Goal: Task Accomplishment & Management: Manage account settings

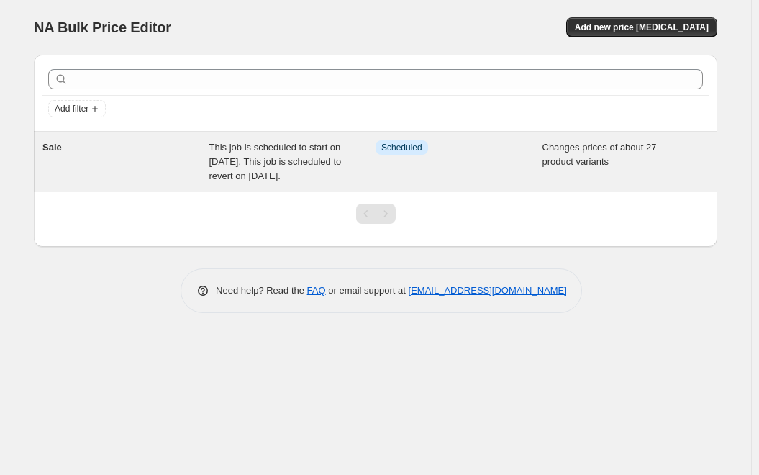
click at [406, 146] on span "Scheduled" at bounding box center [401, 148] width 41 height 12
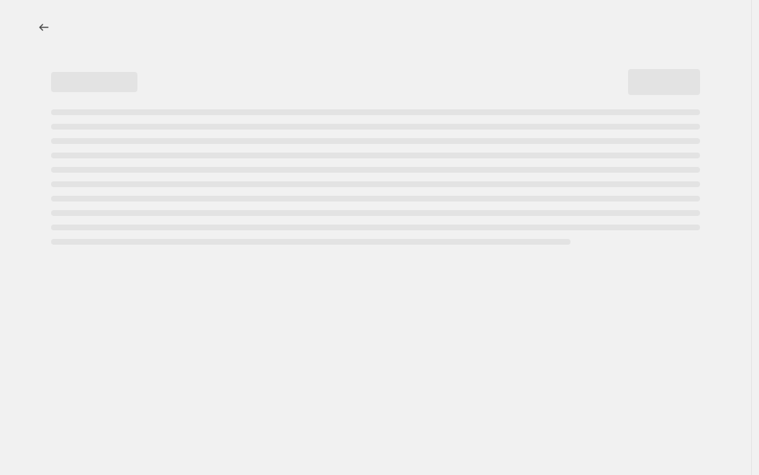
select select "product_status"
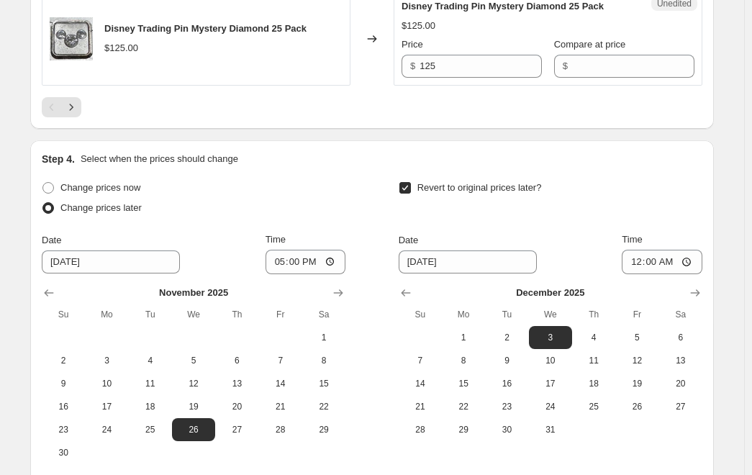
scroll to position [2525, 0]
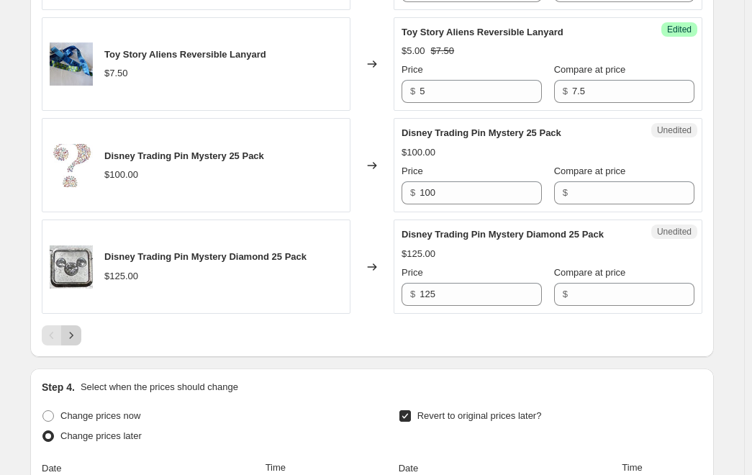
click at [74, 328] on icon "Next" at bounding box center [71, 335] width 14 height 14
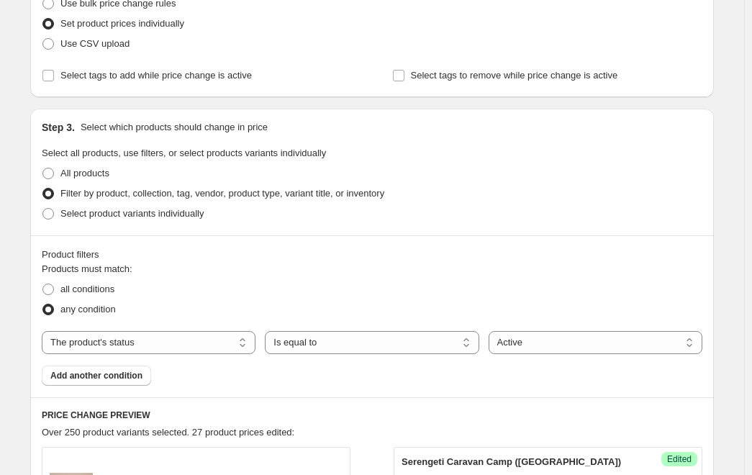
scroll to position [288, 0]
click at [53, 170] on span at bounding box center [48, 173] width 12 height 12
click at [43, 168] on input "All products" at bounding box center [42, 167] width 1 height 1
radio input "true"
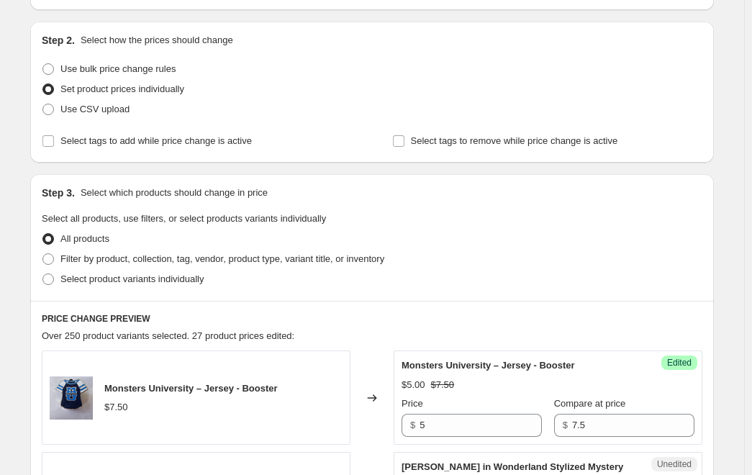
scroll to position [216, 0]
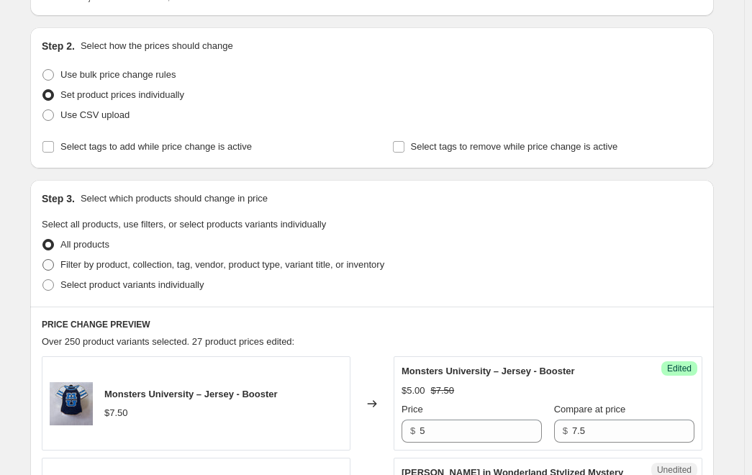
click at [53, 265] on span at bounding box center [48, 265] width 12 height 12
click at [43, 260] on input "Filter by product, collection, tag, vendor, product type, variant title, or inv…" at bounding box center [42, 259] width 1 height 1
radio input "true"
select select "product_status"
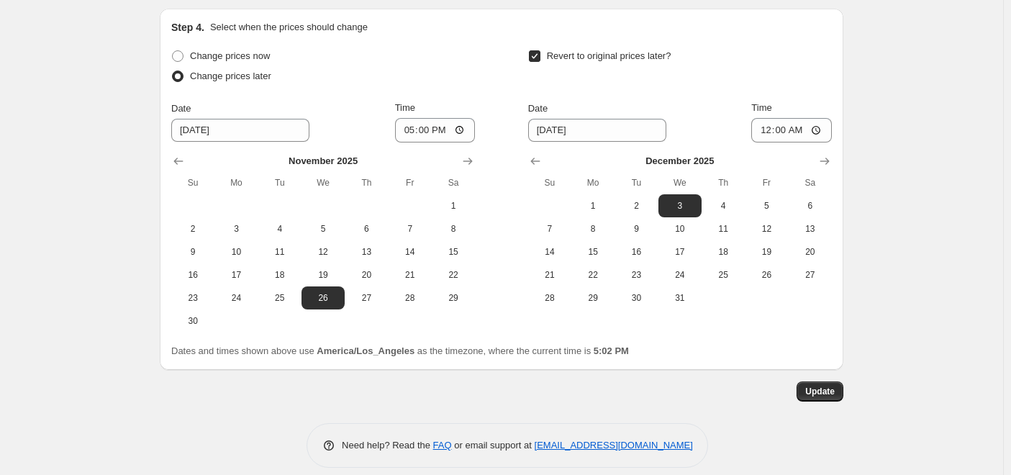
scroll to position [2525, 0]
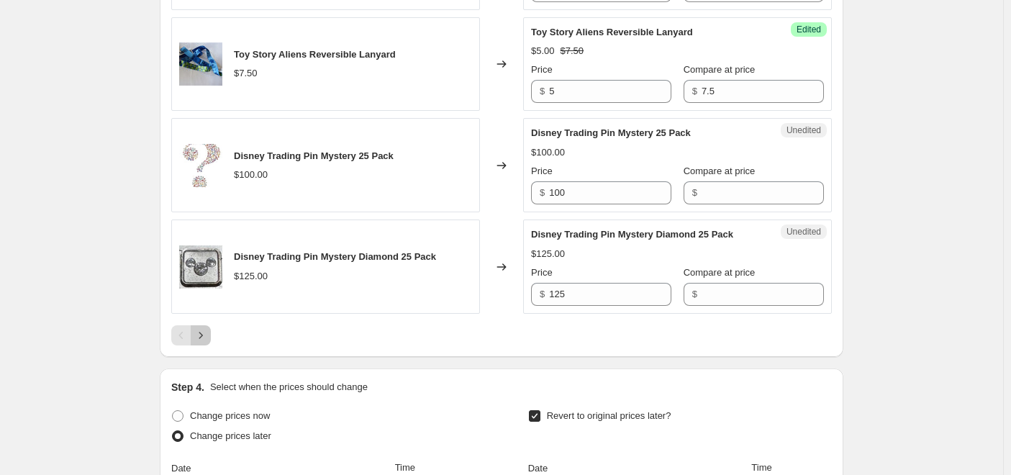
click at [208, 328] on icon "Next" at bounding box center [200, 335] width 14 height 14
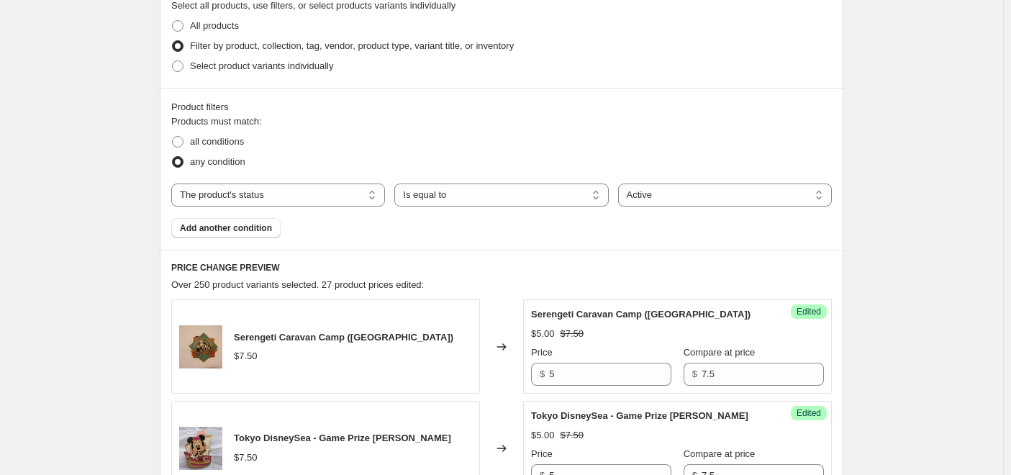
scroll to position [503, 0]
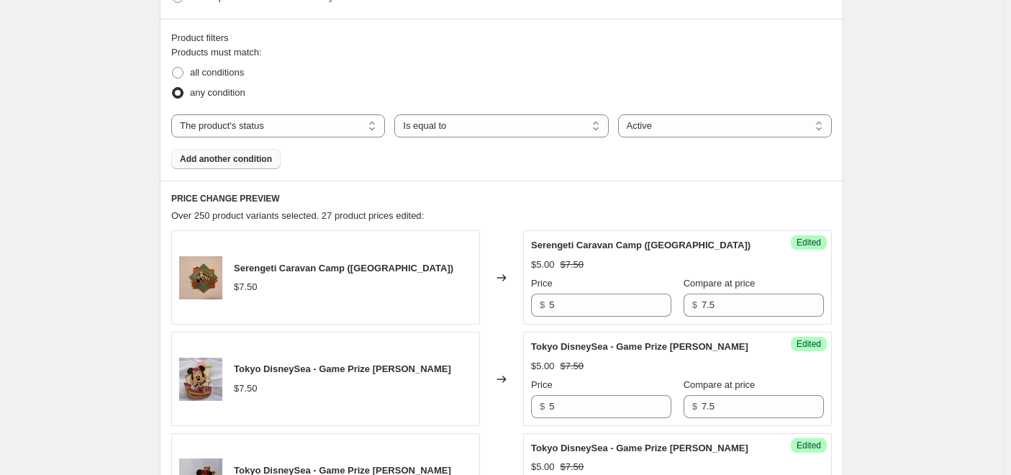
click at [238, 162] on span "Add another condition" at bounding box center [226, 159] width 92 height 12
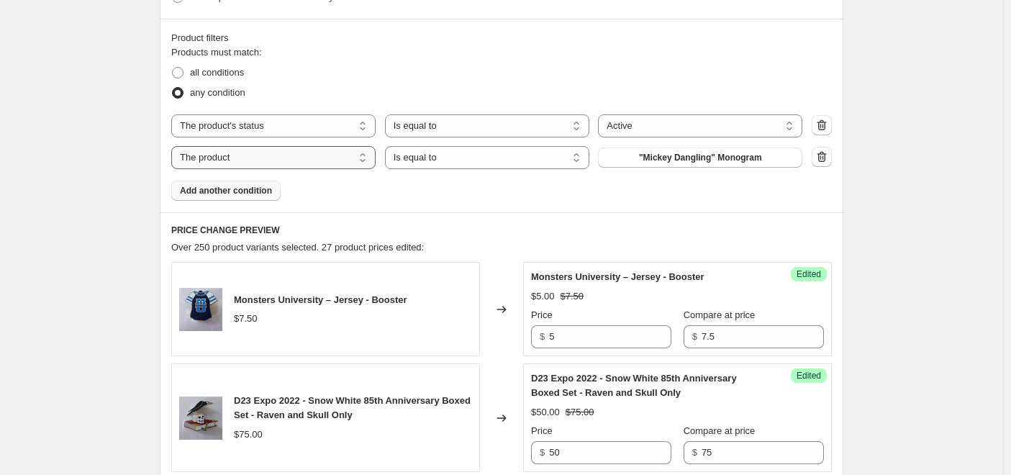
click at [297, 154] on select "The product The product's collection The product's tag The product's vendor The…" at bounding box center [273, 157] width 204 height 23
select select "collection"
click at [180, 72] on span at bounding box center [178, 73] width 12 height 12
click at [173, 68] on input "all conditions" at bounding box center [172, 67] width 1 height 1
radio input "true"
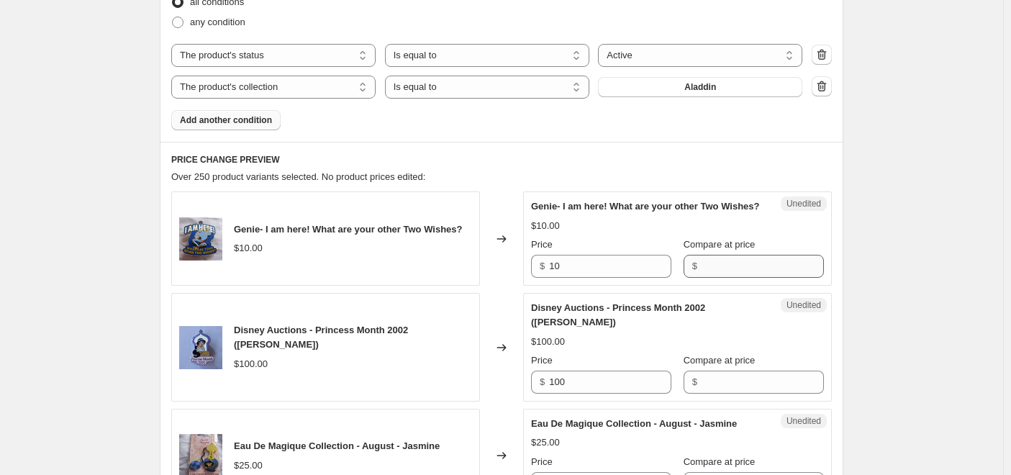
scroll to position [575, 0]
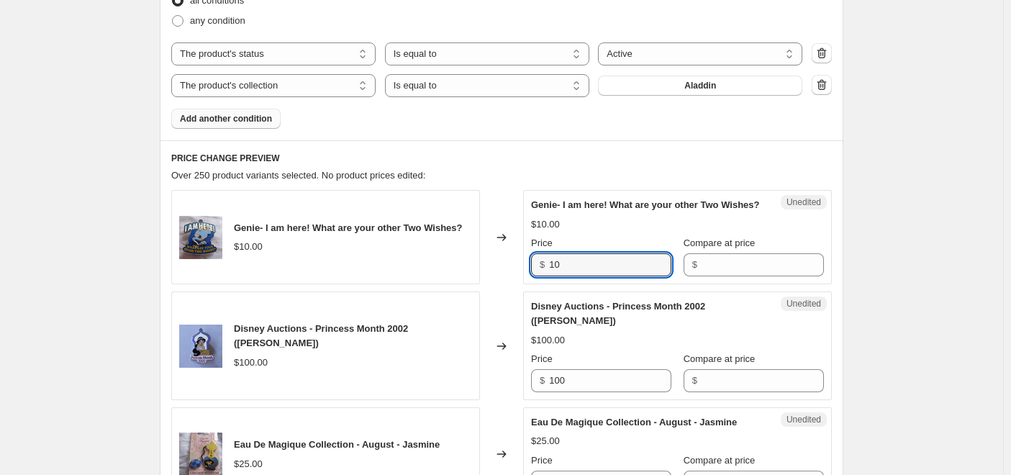
drag, startPoint x: 562, startPoint y: 263, endPoint x: 431, endPoint y: 216, distance: 139.0
click at [445, 229] on div "Genie- I am here! What are your other Two Wishes? $10.00 Changed to Unedited Ge…" at bounding box center [501, 237] width 660 height 94
type input "7.5"
click at [729, 276] on input "Compare at price" at bounding box center [762, 264] width 122 height 23
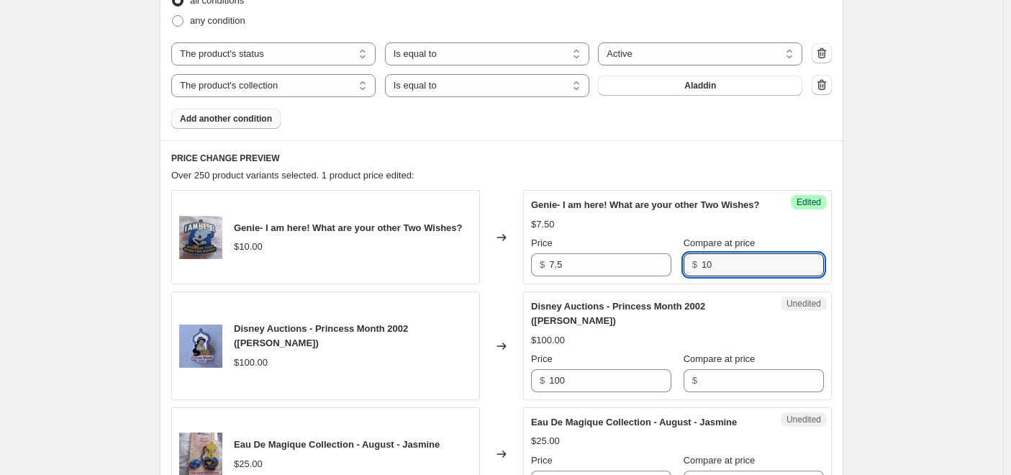
type input "10"
drag, startPoint x: 550, startPoint y: 380, endPoint x: 506, endPoint y: 378, distance: 43.9
click at [493, 376] on div "Disney Auctions - Princess Month 2002 ([PERSON_NAME]) $100.00 Changed to Unedit…" at bounding box center [501, 345] width 660 height 109
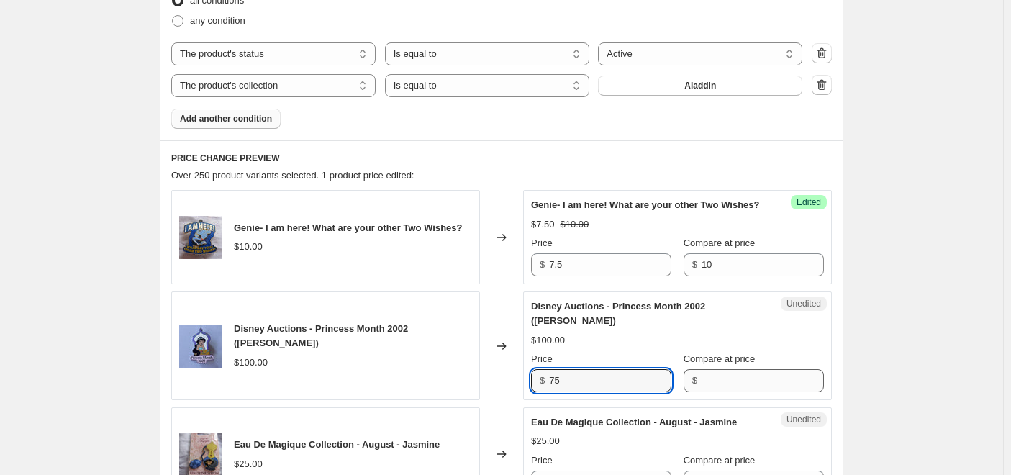
type input "75"
click at [746, 388] on input "Compare at price" at bounding box center [762, 380] width 122 height 23
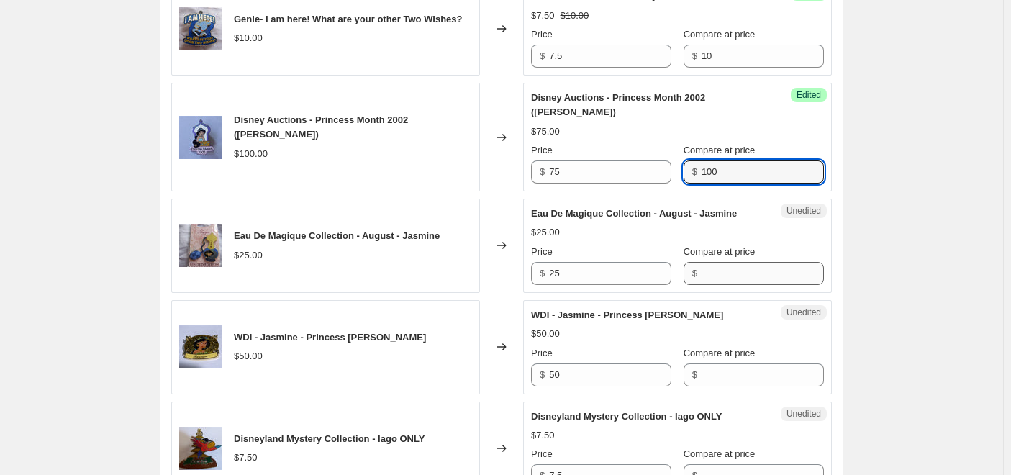
scroll to position [863, 0]
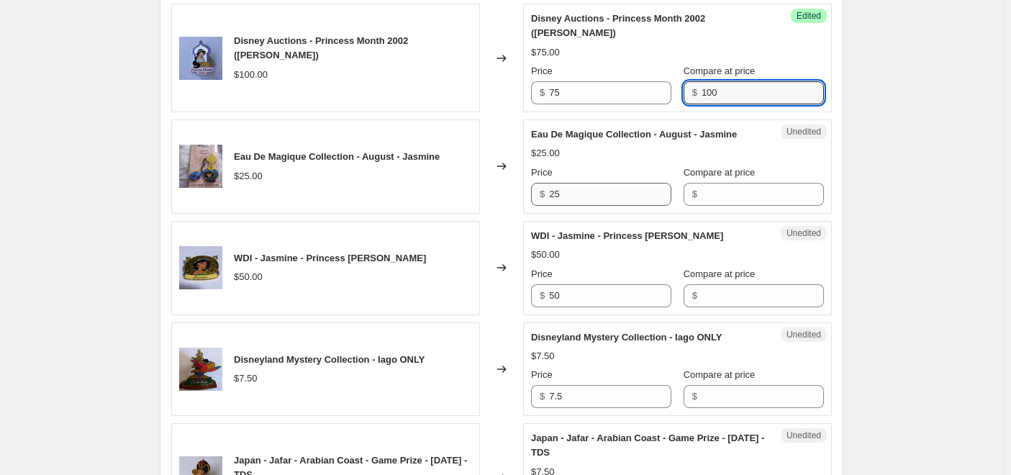
type input "100"
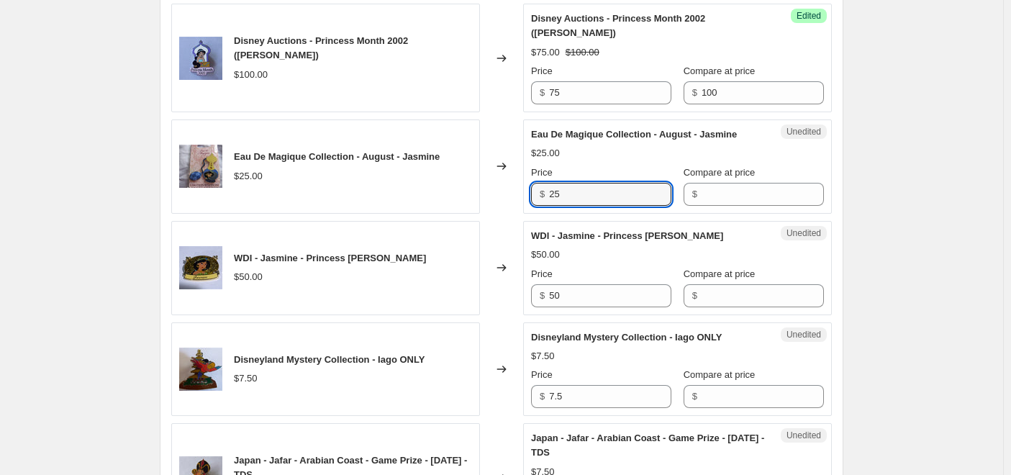
drag, startPoint x: 593, startPoint y: 205, endPoint x: 468, endPoint y: 201, distance: 124.5
click at [468, 201] on div "Eau De Magique Collection - August - Jasmine $25.00 Changed to Unedited Eau De …" at bounding box center [501, 166] width 660 height 94
type input "15"
click at [742, 201] on input "Compare at price" at bounding box center [762, 194] width 122 height 23
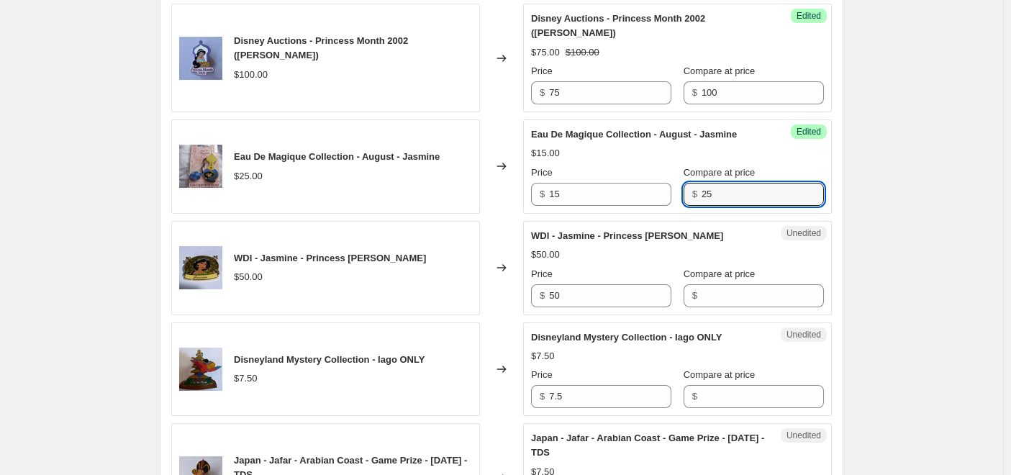
type input "25"
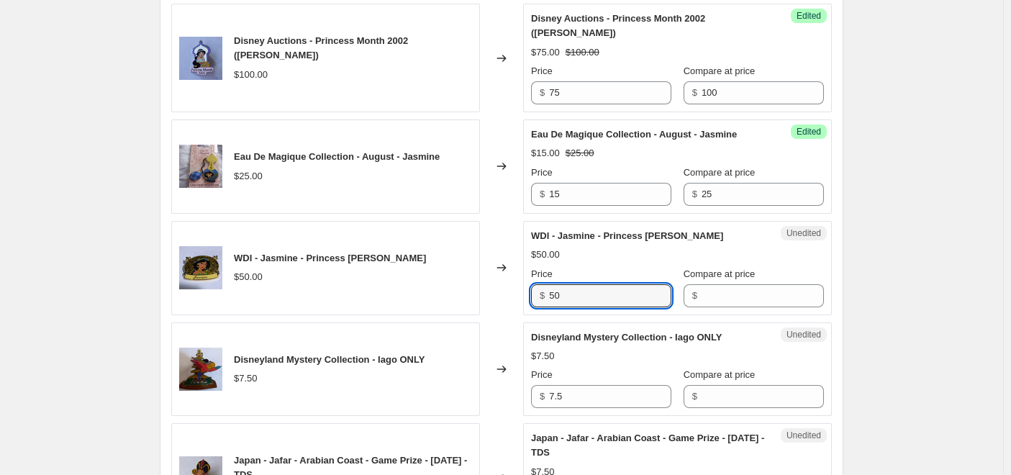
drag, startPoint x: 537, startPoint y: 303, endPoint x: 529, endPoint y: 299, distance: 9.4
click at [524, 303] on div "WDI - [PERSON_NAME] - Princess [PERSON_NAME] $50.00 Changed to Unedited WDI - […" at bounding box center [501, 268] width 660 height 94
type input "35"
drag, startPoint x: 728, startPoint y: 316, endPoint x: 708, endPoint y: 320, distance: 19.9
click at [711, 307] on input "Compare at price" at bounding box center [762, 295] width 122 height 23
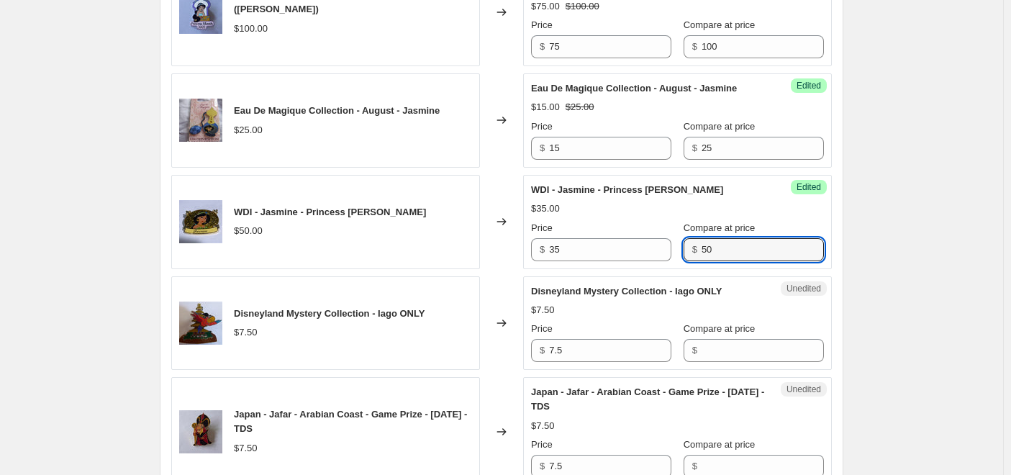
scroll to position [1007, 0]
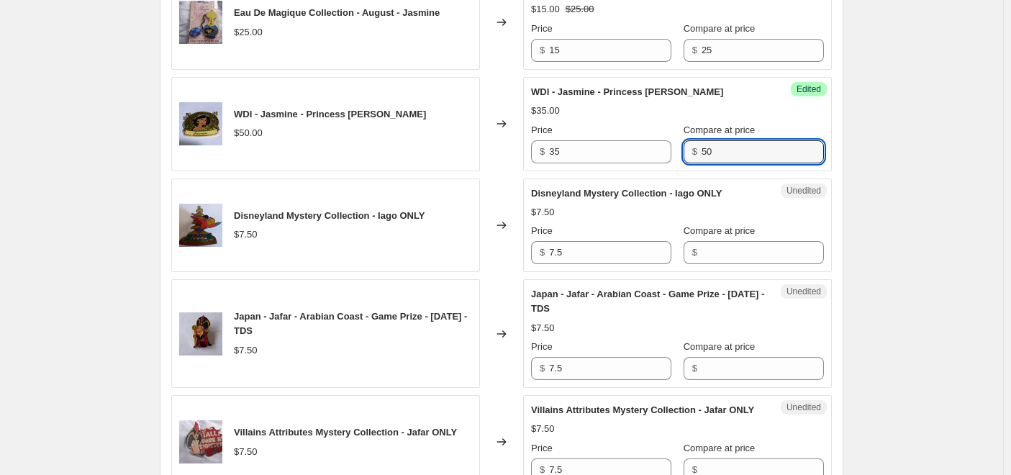
type input "50"
drag, startPoint x: 519, startPoint y: 268, endPoint x: 601, endPoint y: 281, distance: 83.1
click at [516, 269] on div "Disneyland Mystery Collection - Iago ONLY $7.50 Changed to Unedited Disneyland …" at bounding box center [501, 225] width 660 height 94
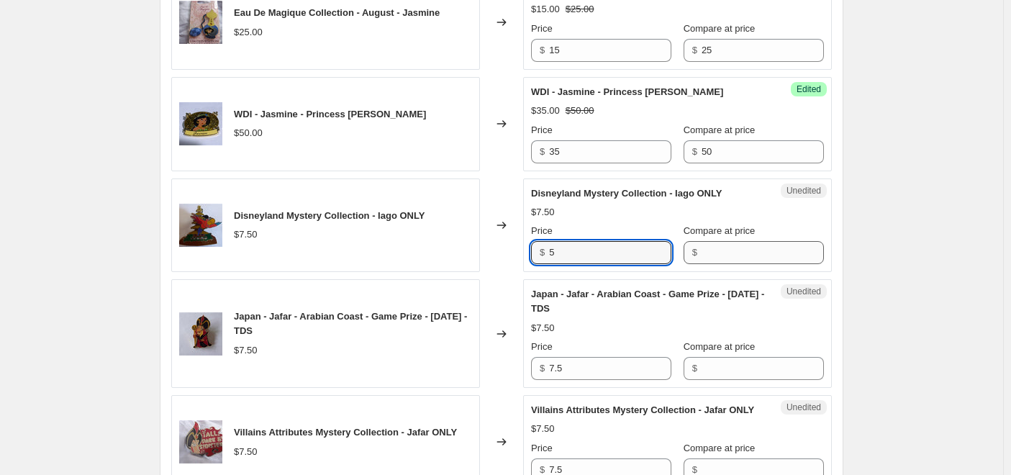
type input "5"
click at [716, 264] on input "Compare at price" at bounding box center [762, 252] width 122 height 23
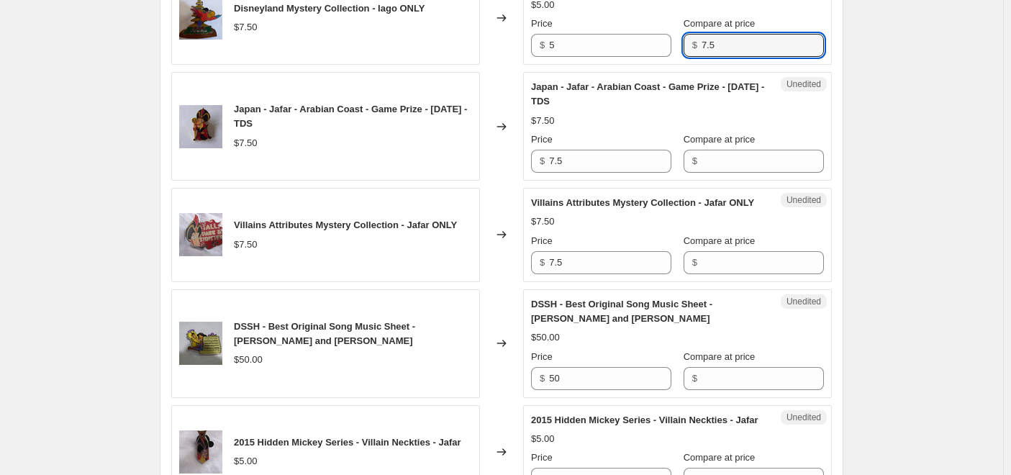
scroll to position [1223, 0]
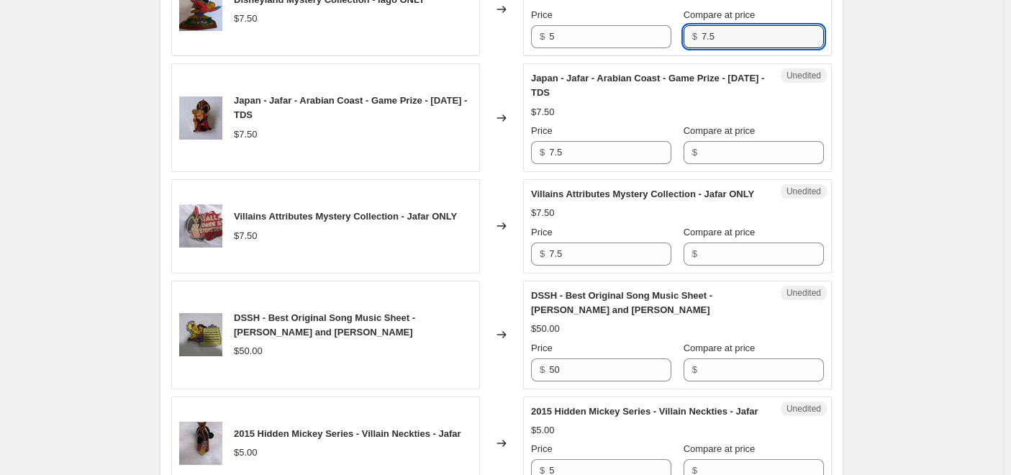
type input "7.5"
click at [521, 160] on div "Japan - Jafar - Arabian Coast - Game Prize - [DATE] - TDS $7.50 Changed to Uned…" at bounding box center [501, 117] width 660 height 109
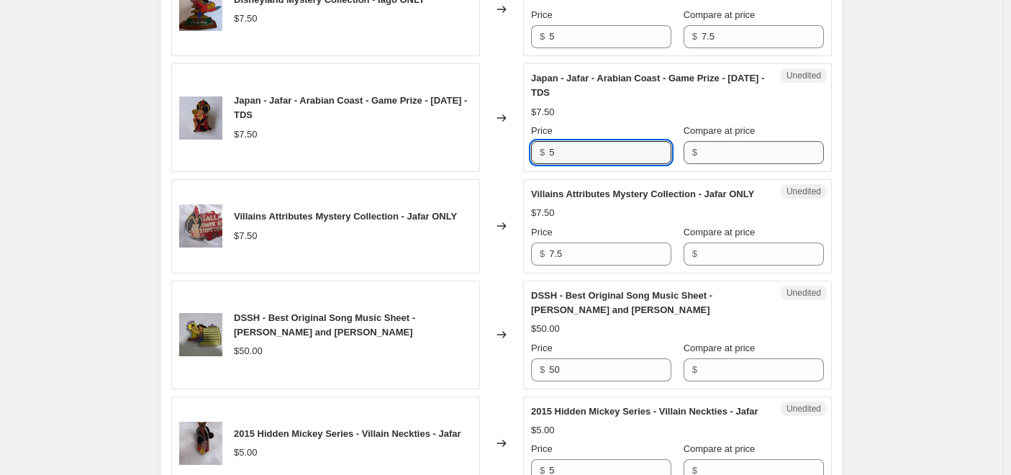
type input "5"
click at [740, 164] on input "Compare at price" at bounding box center [762, 152] width 122 height 23
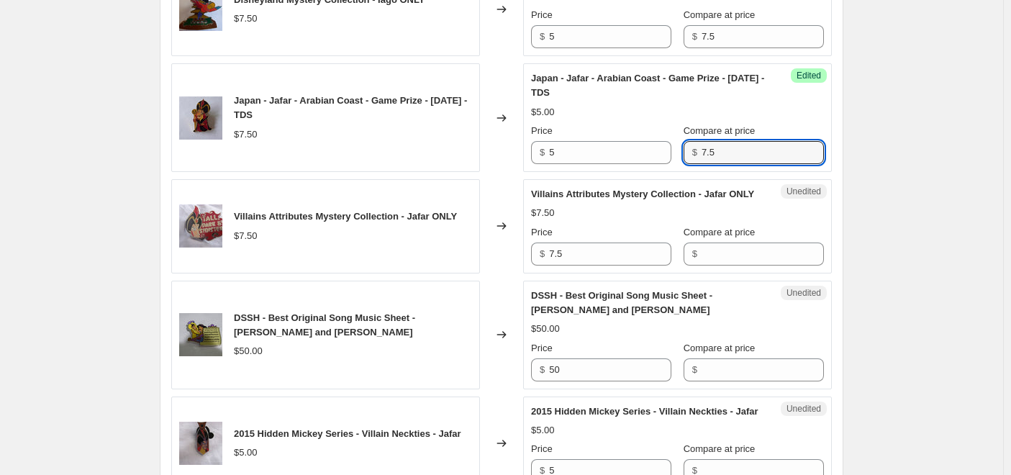
type input "7.5"
drag, startPoint x: 496, startPoint y: 271, endPoint x: 510, endPoint y: 265, distance: 14.8
click at [494, 271] on div "Villains Attributes Mystery Collection - Jafar ONLY $7.50 Changed to Unedited V…" at bounding box center [501, 226] width 660 height 94
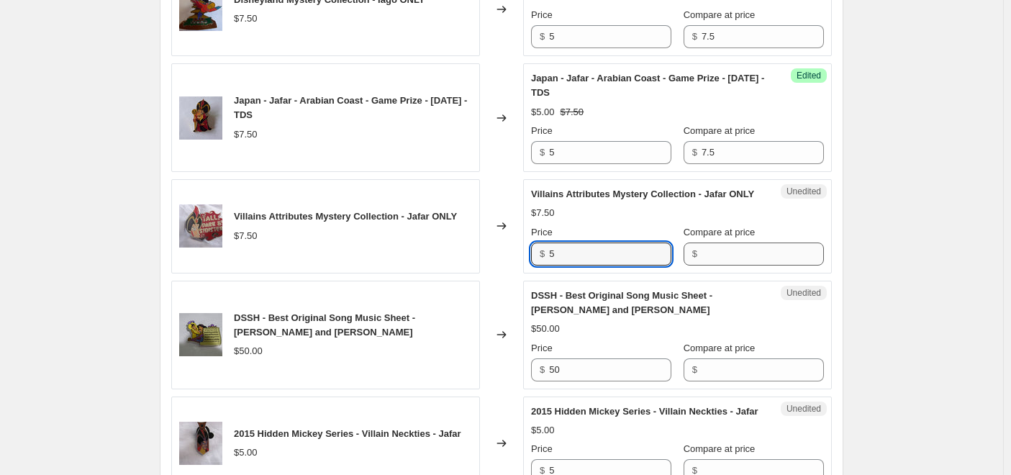
type input "5"
drag, startPoint x: 744, startPoint y: 278, endPoint x: 694, endPoint y: 281, distance: 50.4
click at [701, 265] on input "Compare at price" at bounding box center [762, 253] width 122 height 23
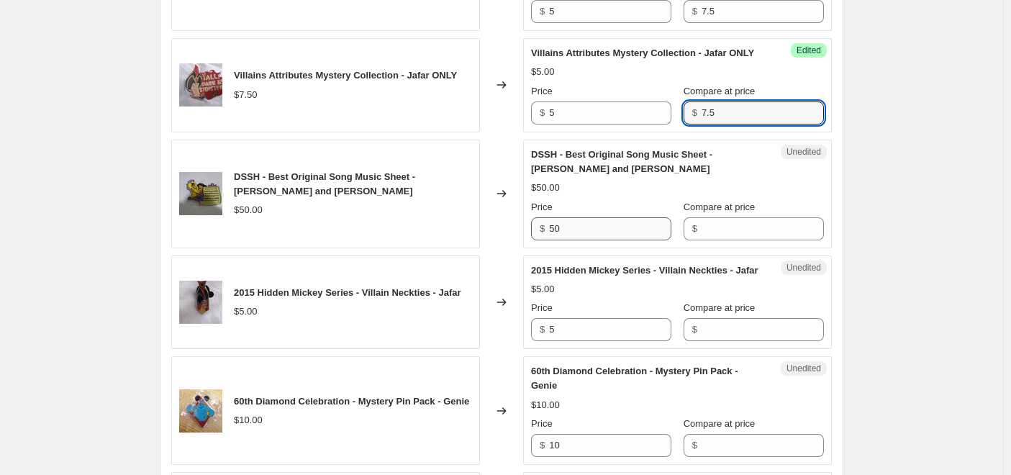
scroll to position [1367, 0]
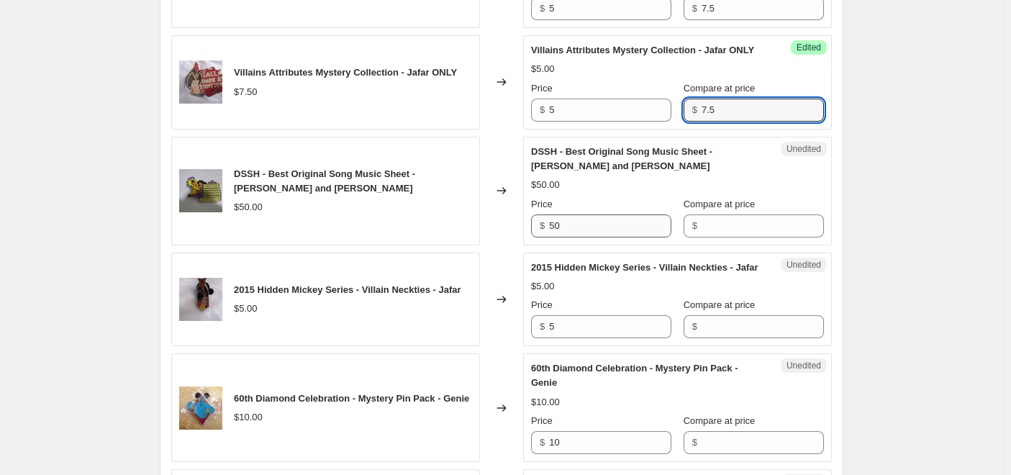
type input "7.5"
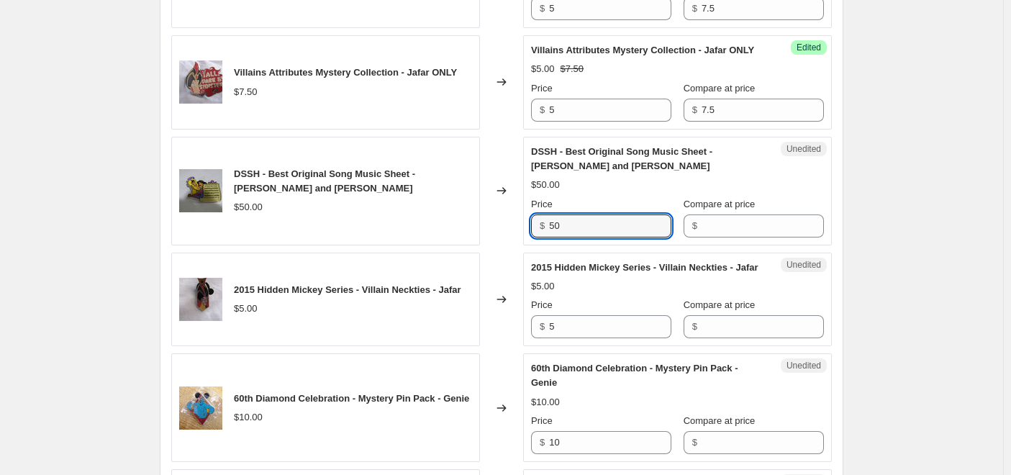
drag, startPoint x: 570, startPoint y: 260, endPoint x: 527, endPoint y: 254, distance: 44.4
click at [527, 245] on div "Unedited DSSH - Best Original Song Music Sheet - [PERSON_NAME] and [PERSON_NAME…" at bounding box center [677, 191] width 309 height 109
type input "35"
click at [734, 237] on input "Compare at price" at bounding box center [762, 225] width 122 height 23
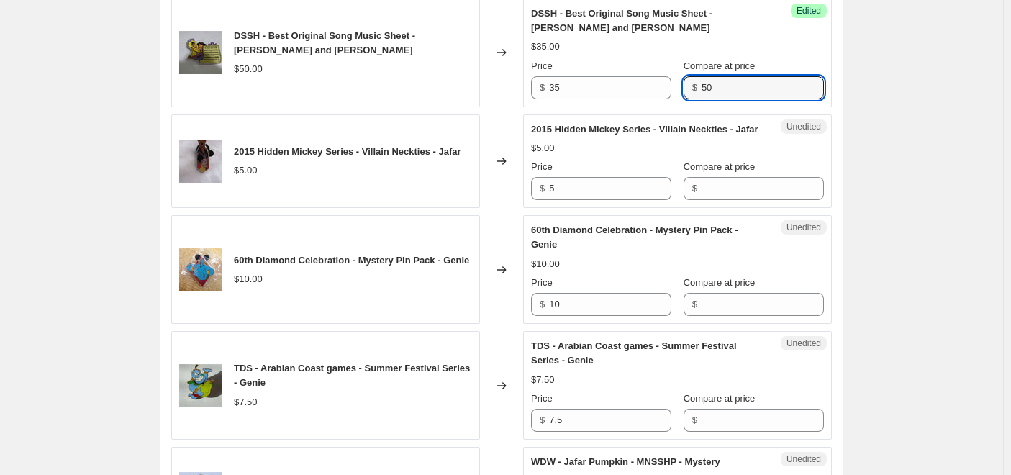
scroll to position [1510, 0]
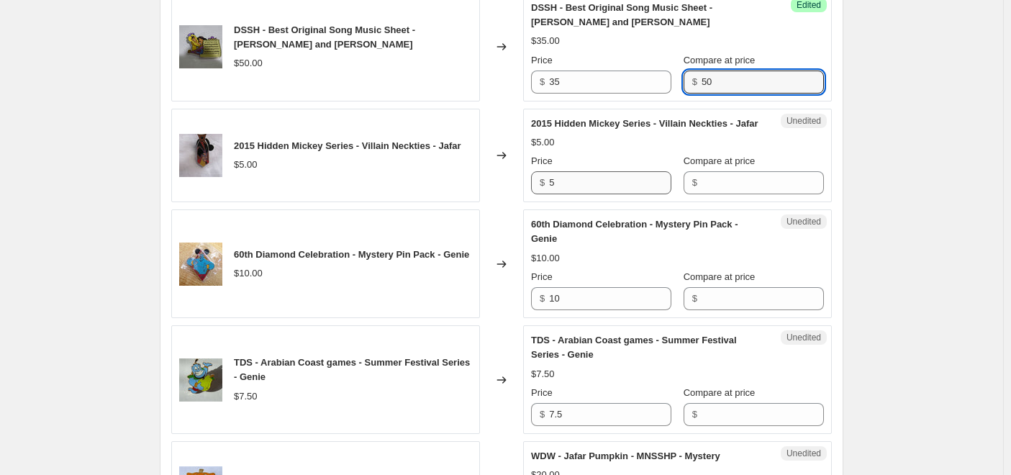
type input "50"
click at [585, 194] on input "5" at bounding box center [610, 182] width 122 height 23
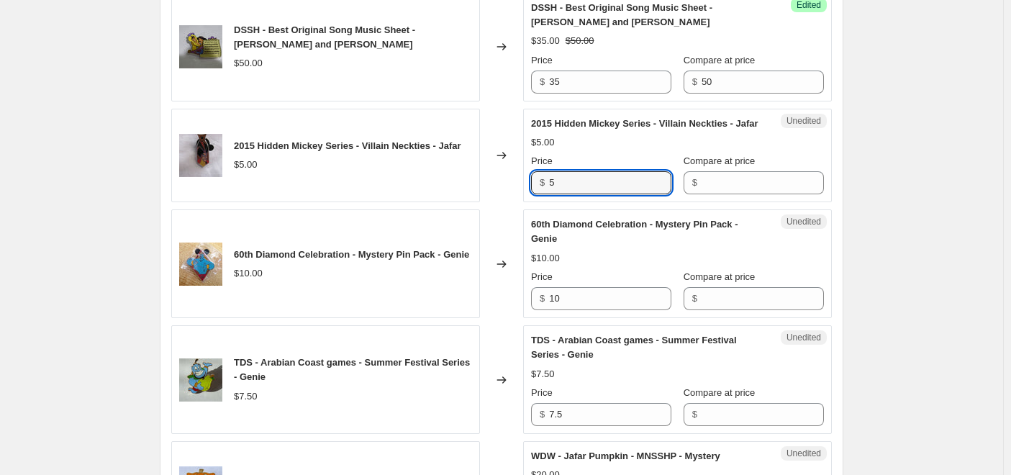
drag, startPoint x: 616, startPoint y: 229, endPoint x: 509, endPoint y: 234, distance: 107.3
click at [516, 203] on div "2015 Hidden Mickey Series - Villain Neckties - Jafar $5.00 Changed to Unedited …" at bounding box center [501, 156] width 660 height 94
click at [593, 310] on input "10" at bounding box center [610, 298] width 122 height 23
drag, startPoint x: 588, startPoint y: 219, endPoint x: 488, endPoint y: 199, distance: 102.0
click at [488, 199] on div "2015 Hidden Mickey Series - Villain Neckties - Jafar $5.00 Changed to Unedited …" at bounding box center [501, 156] width 660 height 94
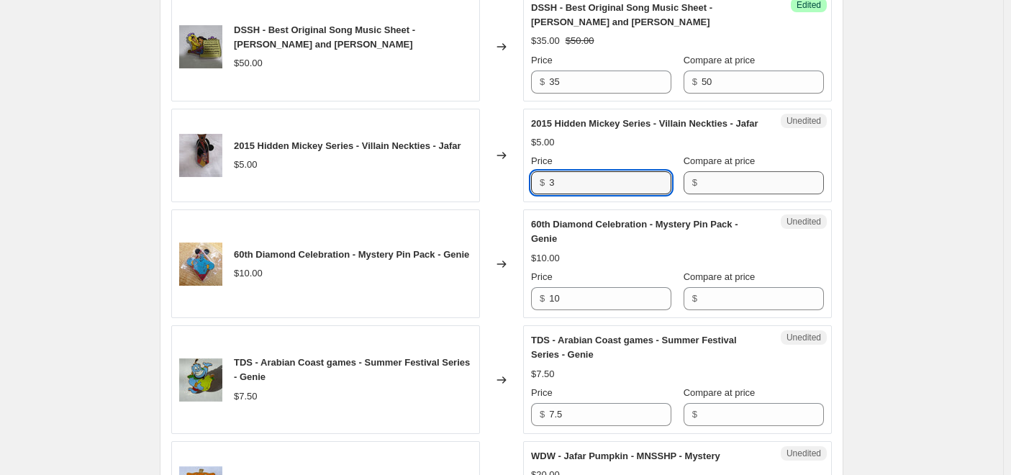
type input "3"
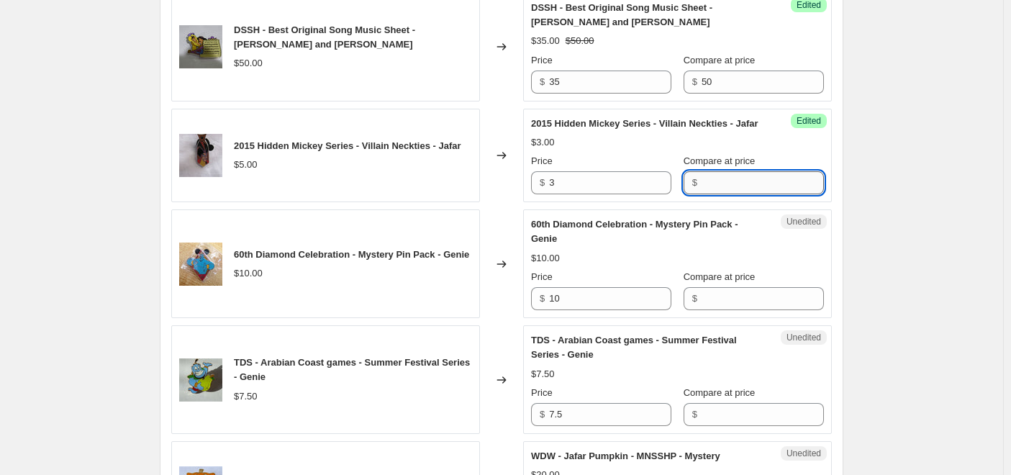
drag, startPoint x: 712, startPoint y: 222, endPoint x: 727, endPoint y: 222, distance: 15.1
click at [716, 194] on input "Compare at price" at bounding box center [762, 182] width 122 height 23
type input "4"
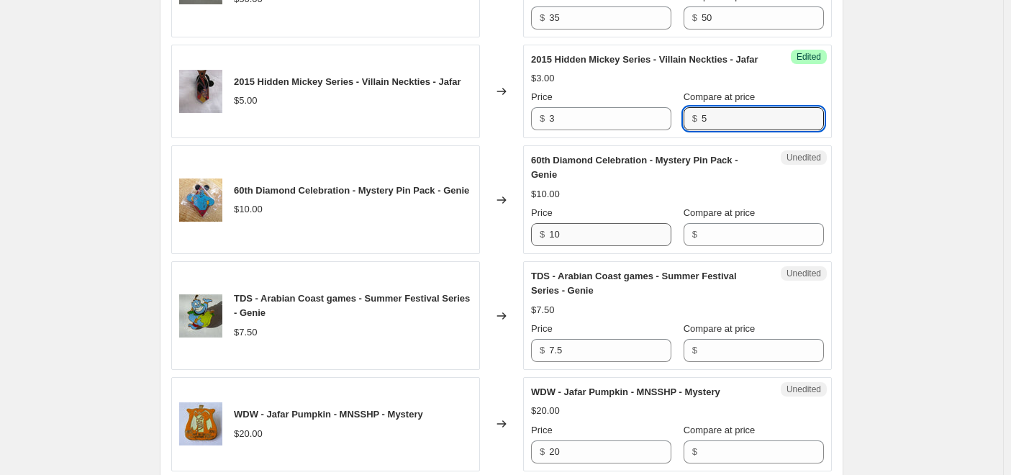
scroll to position [1582, 0]
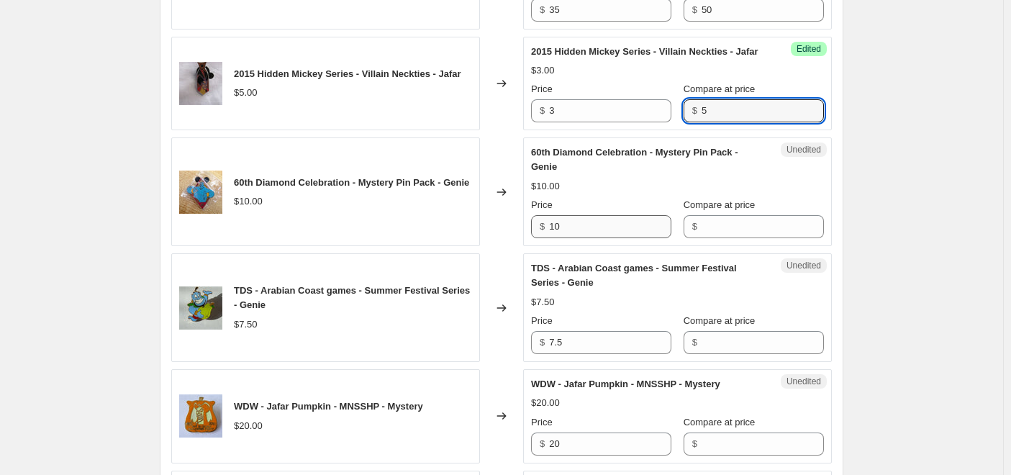
type input "5"
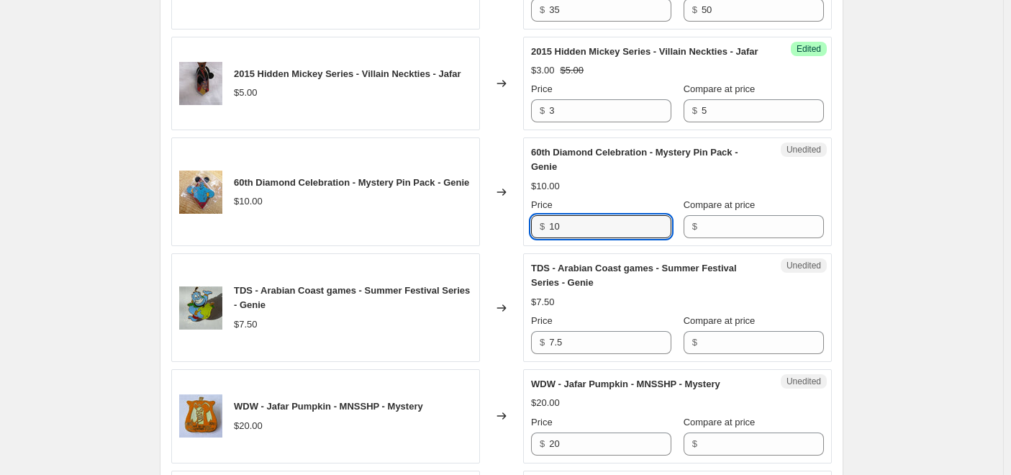
drag, startPoint x: 589, startPoint y: 270, endPoint x: 473, endPoint y: 249, distance: 117.7
click at [473, 246] on div "60th Diamond Celebration - Mystery Pin Pack - Genie $10.00 Changed to Unedited …" at bounding box center [501, 191] width 660 height 109
type input "7.5"
click at [742, 238] on input "Compare at price" at bounding box center [762, 226] width 122 height 23
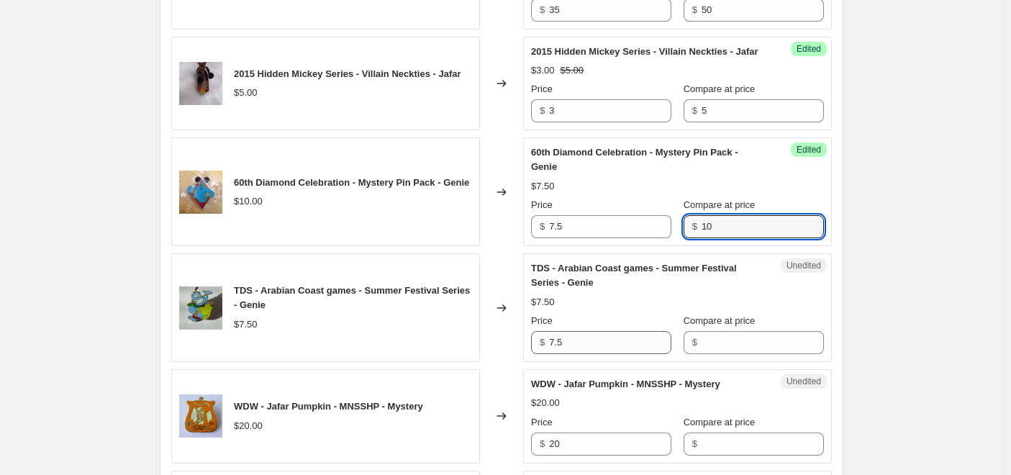
type input "10"
click at [498, 362] on div "TDS - Arabian Coast games - Summer Festival Series - Genie $7.50 Changed to Une…" at bounding box center [501, 307] width 660 height 109
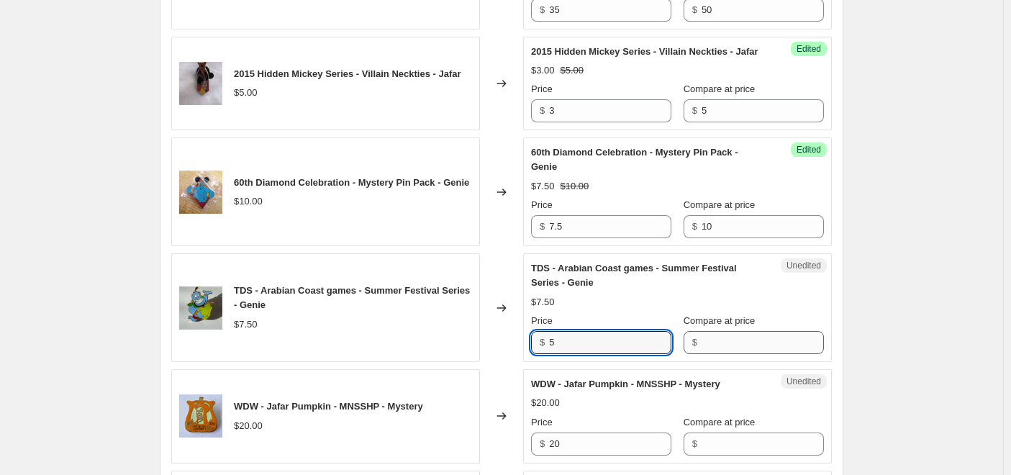
type input "5"
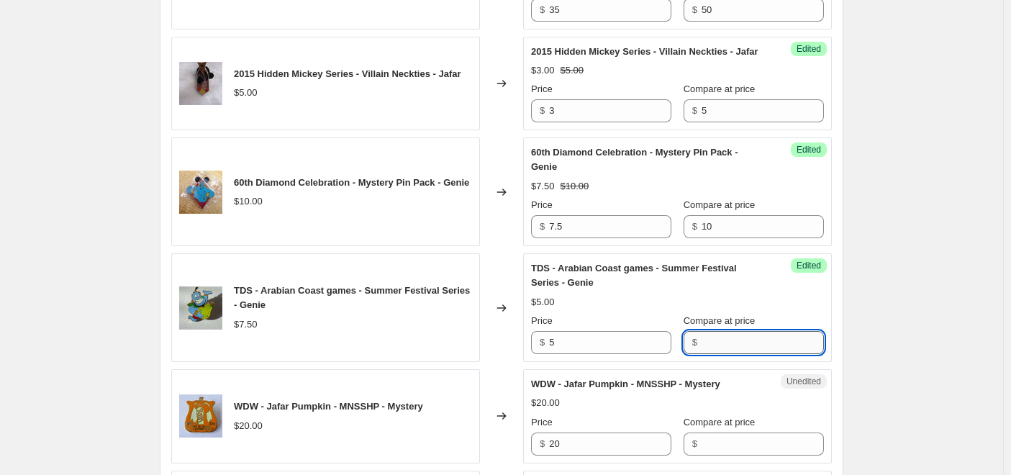
click at [716, 354] on input "Compare at price" at bounding box center [762, 342] width 122 height 23
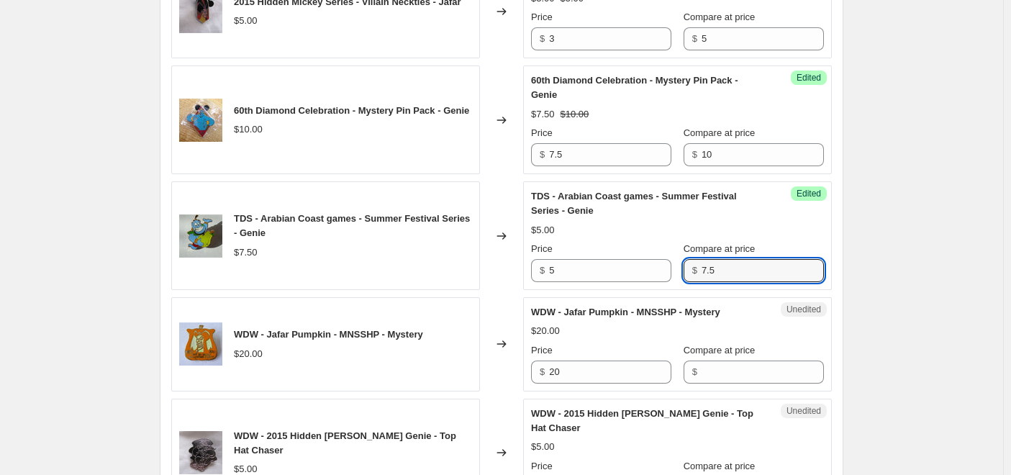
scroll to position [1798, 0]
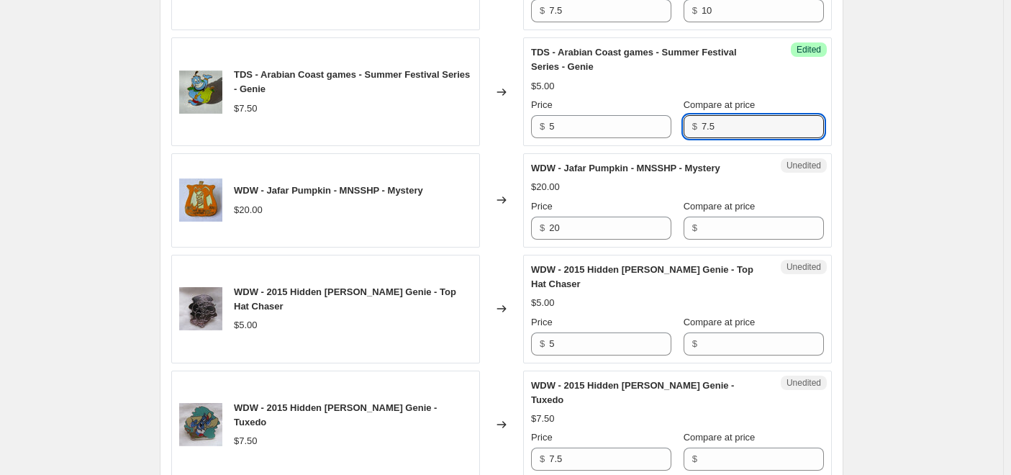
type input "7.5"
click at [486, 247] on div "WDW - Jafar Pumpkin - MNSSHP - Mystery $20.00 Changed to Unedited WDW - Jafar P…" at bounding box center [501, 200] width 660 height 94
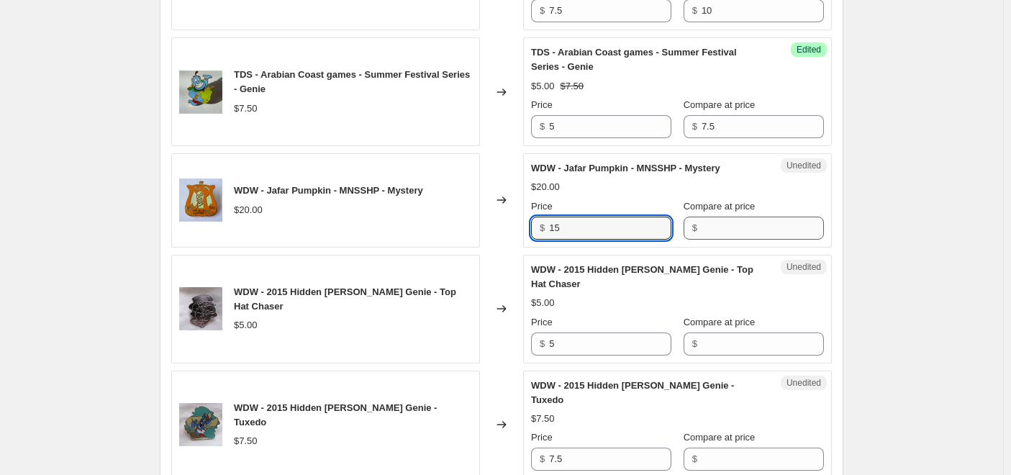
type input "15"
click at [745, 240] on input "Compare at price" at bounding box center [762, 228] width 122 height 23
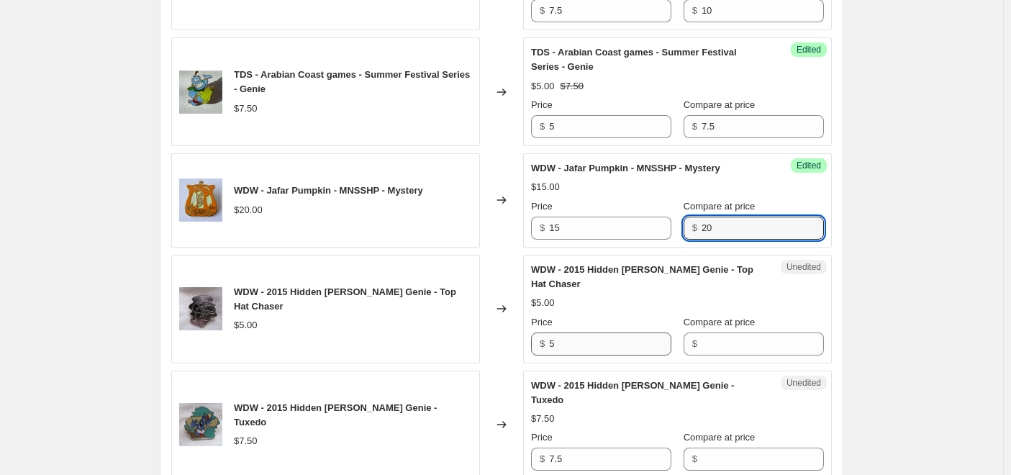
type input "20"
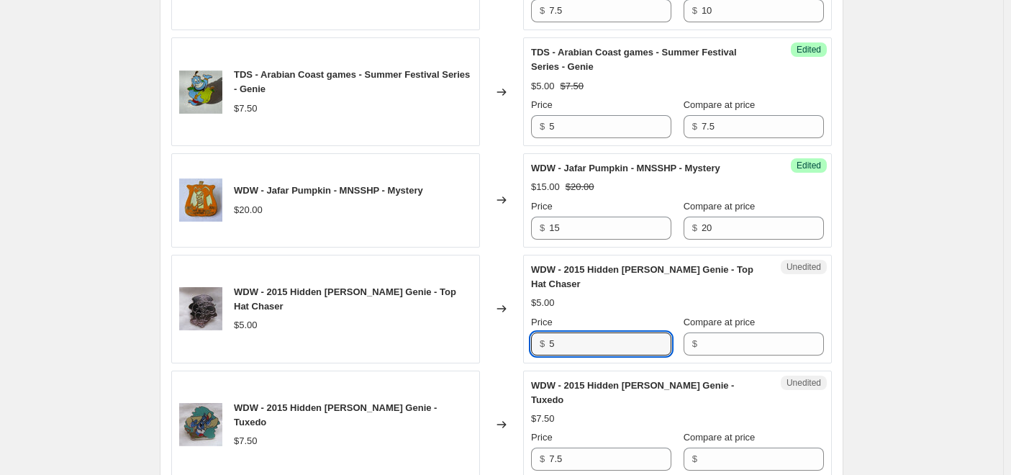
drag, startPoint x: 557, startPoint y: 378, endPoint x: 482, endPoint y: 362, distance: 77.3
click at [471, 362] on div "WDW - 2015 Hidden [PERSON_NAME] Genie - Top Hat Chaser $5.00 Changed to Unedite…" at bounding box center [501, 309] width 660 height 109
type input "3"
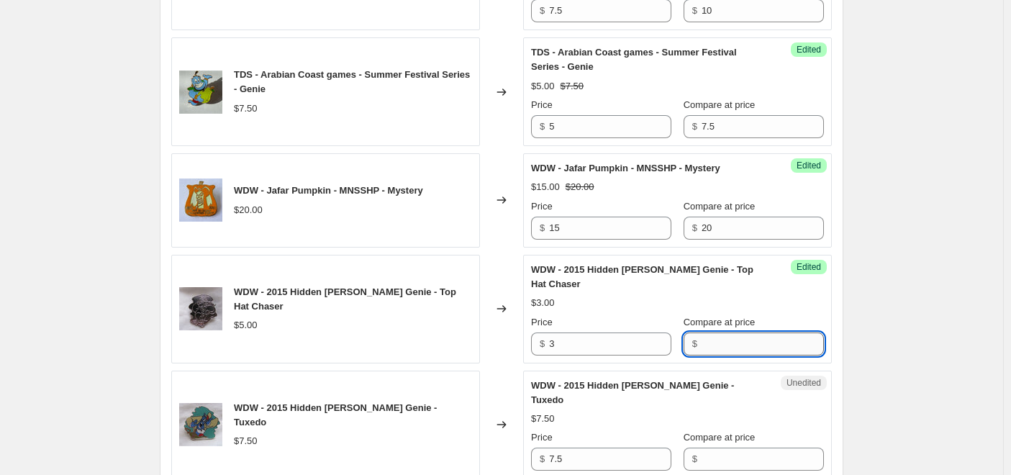
drag, startPoint x: 716, startPoint y: 393, endPoint x: 753, endPoint y: 324, distance: 78.2
click at [716, 355] on input "Compare at price" at bounding box center [762, 343] width 122 height 23
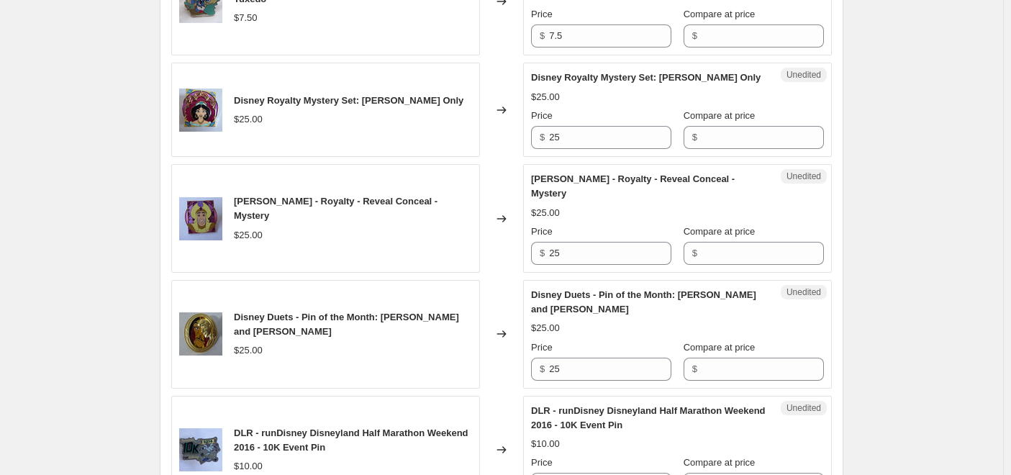
scroll to position [2230, 0]
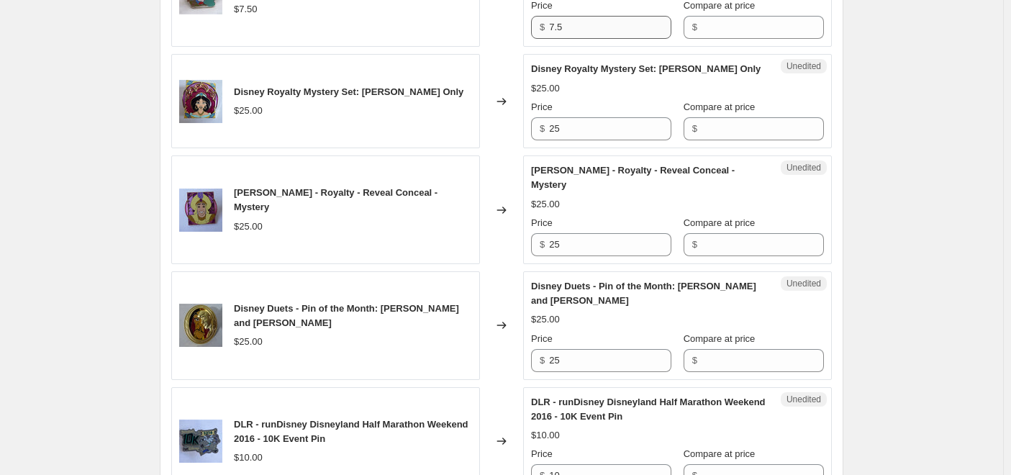
type input "5"
drag, startPoint x: 585, startPoint y: 73, endPoint x: 478, endPoint y: 58, distance: 108.2
type input "5"
click at [702, 39] on input "Compare at price" at bounding box center [762, 27] width 122 height 23
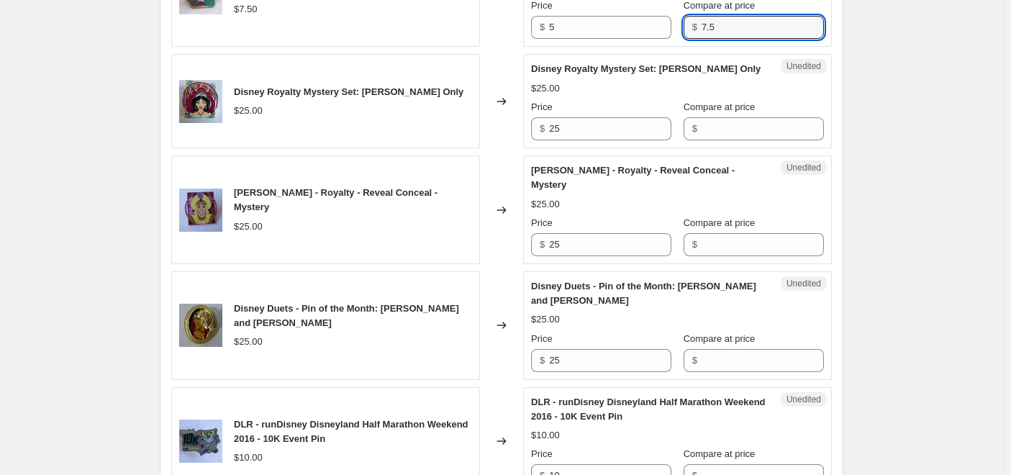
type input "7.5"
drag, startPoint x: 547, startPoint y: 165, endPoint x: 541, endPoint y: 159, distance: 8.7
click at [475, 148] on div "Disney Royalty Mystery Set: [PERSON_NAME] Only $25.00 Changed to Unedited Disne…" at bounding box center [501, 101] width 660 height 94
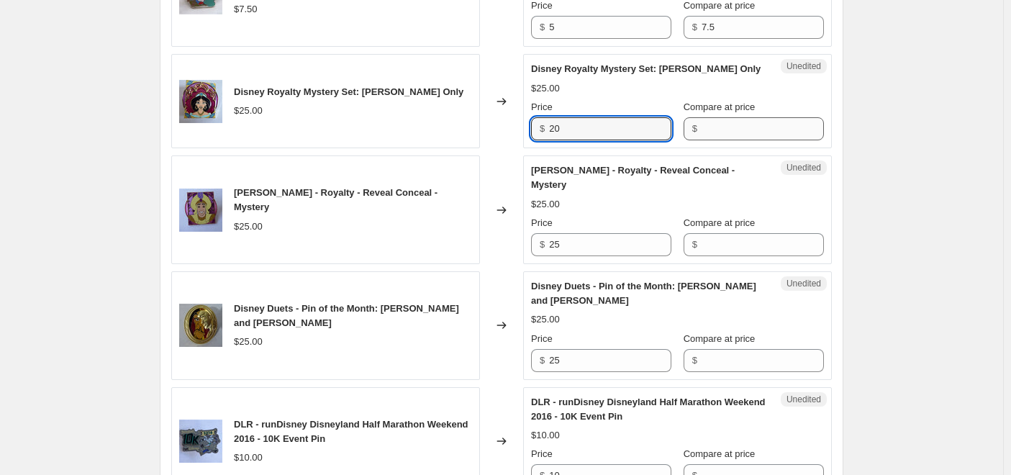
type input "20"
click at [742, 140] on input "Compare at price" at bounding box center [762, 128] width 122 height 23
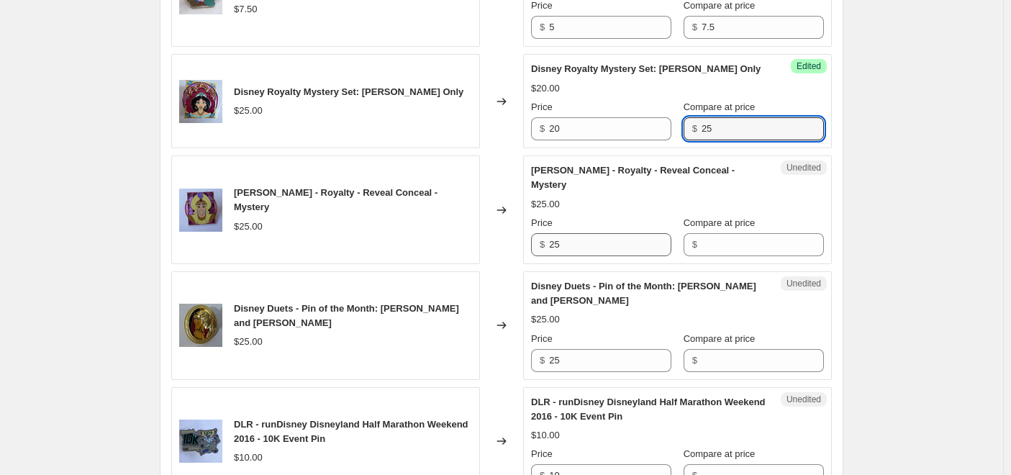
type input "25"
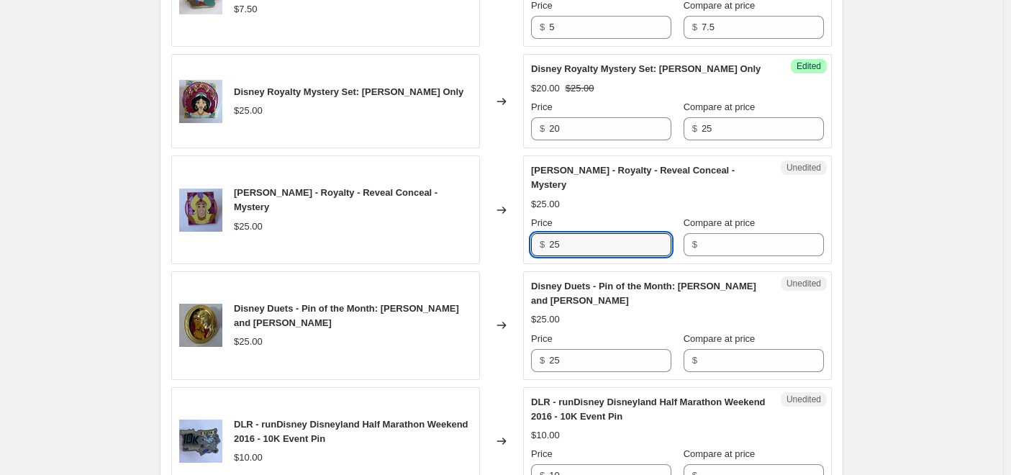
drag, startPoint x: 580, startPoint y: 288, endPoint x: 539, endPoint y: 281, distance: 42.3
click at [537, 256] on div "$ 25" at bounding box center [601, 244] width 140 height 23
type input "20"
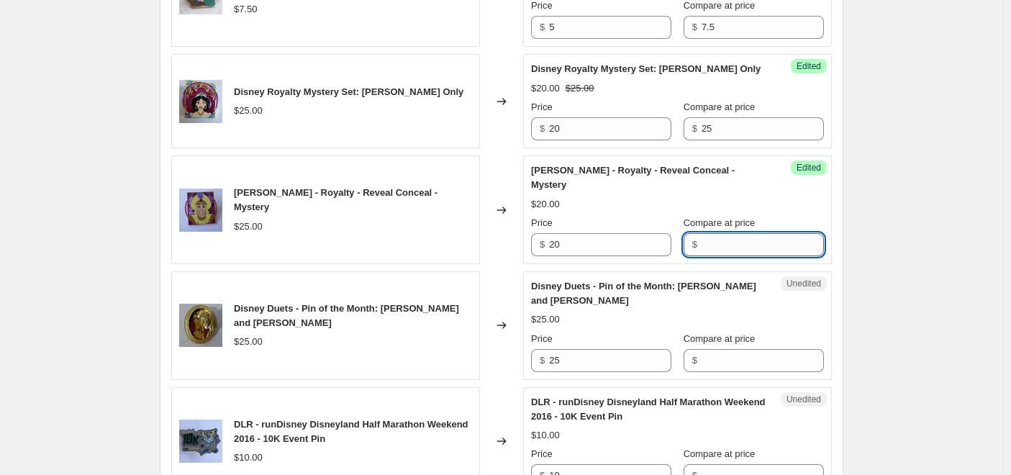
click at [730, 256] on input "Compare at price" at bounding box center [762, 244] width 122 height 23
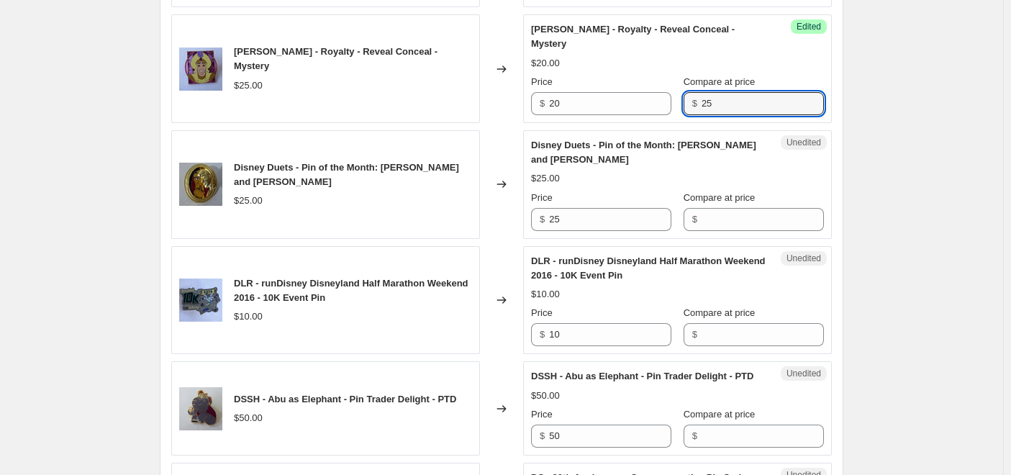
scroll to position [2374, 0]
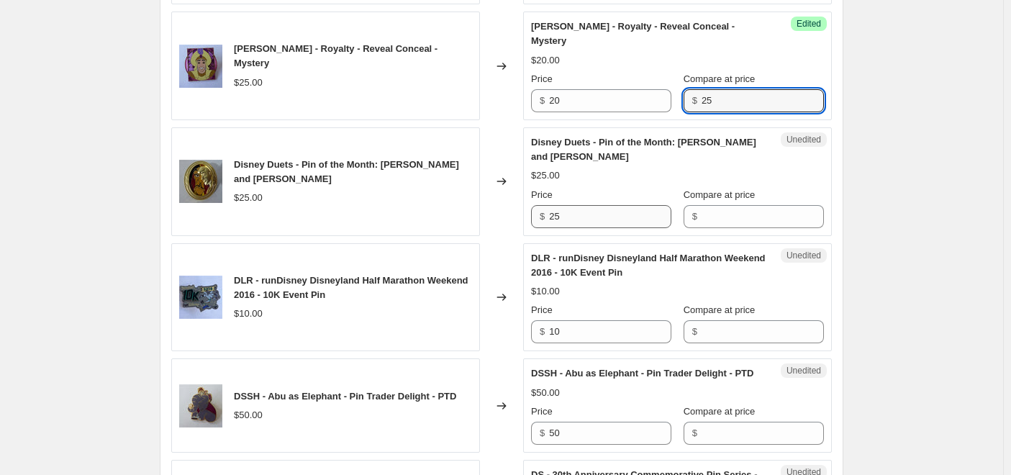
type input "25"
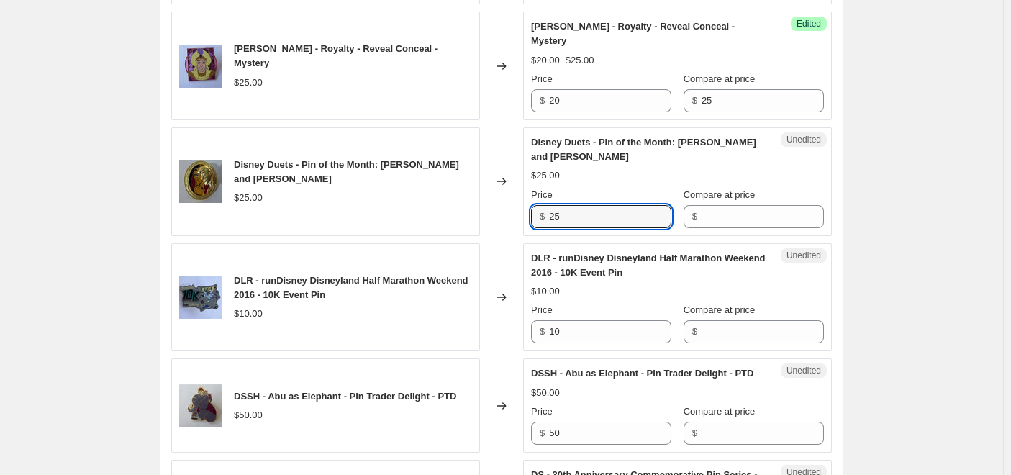
drag, startPoint x: 595, startPoint y: 263, endPoint x: 491, endPoint y: 264, distance: 104.3
click at [491, 236] on div "Disney Duets - Pin of the Month: [PERSON_NAME] and Aladdin $25.00 Changed to Un…" at bounding box center [501, 181] width 660 height 109
type input "20"
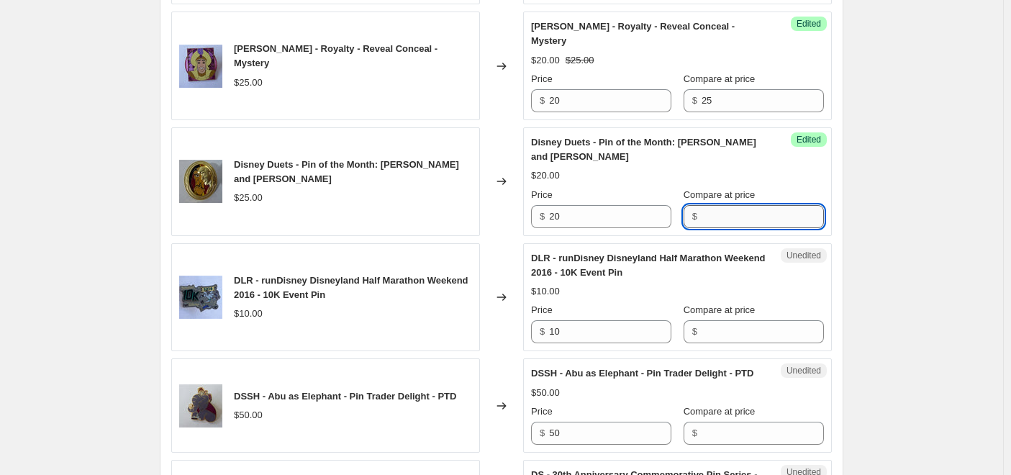
click at [712, 228] on input "Compare at price" at bounding box center [762, 216] width 122 height 23
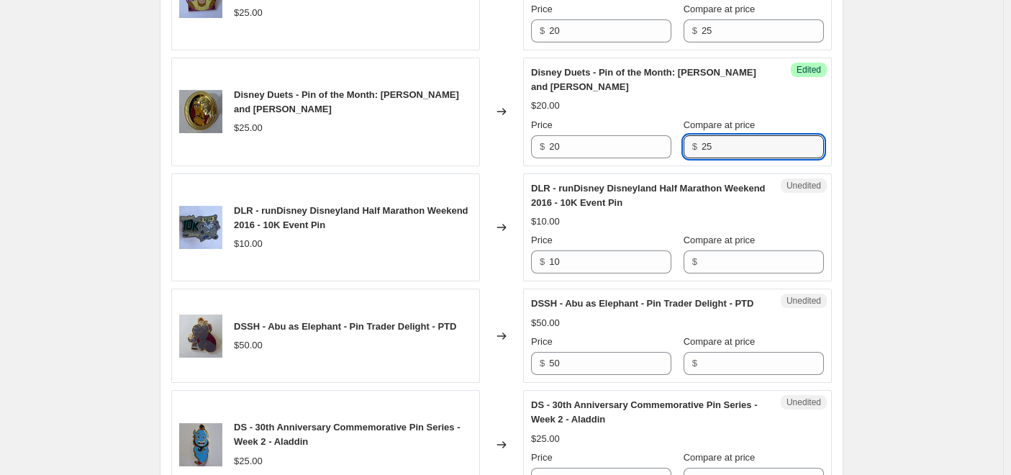
scroll to position [2446, 0]
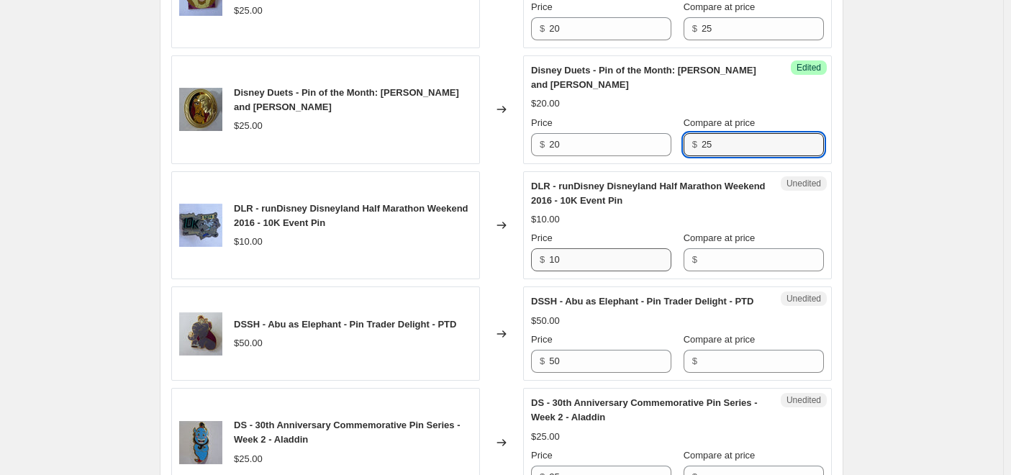
type input "25"
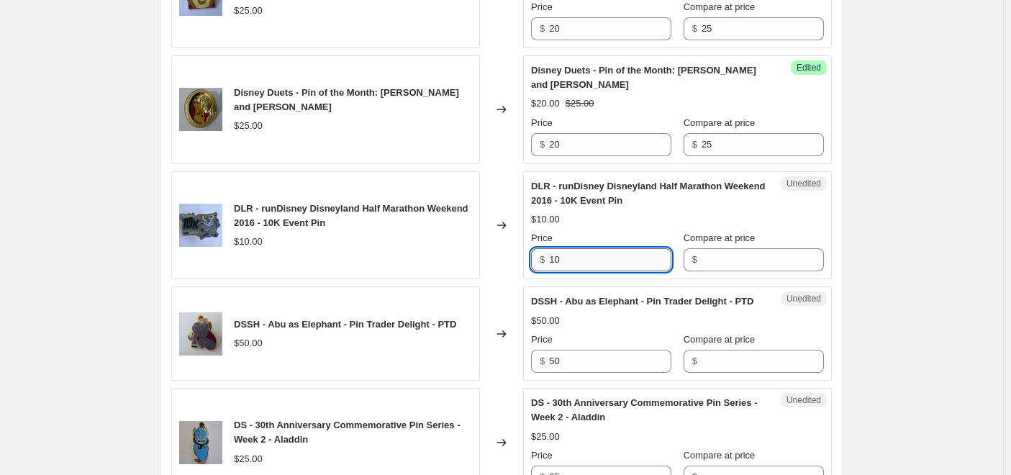
drag, startPoint x: 603, startPoint y: 292, endPoint x: 580, endPoint y: 298, distance: 24.4
click at [519, 280] on div "DLR - runDisney Disneyland Half Marathon Weekend 2016 - 10K Event Pin $10.00 Ch…" at bounding box center [501, 225] width 660 height 109
type input "7.5"
click at [751, 271] on input "Compare at price" at bounding box center [762, 259] width 122 height 23
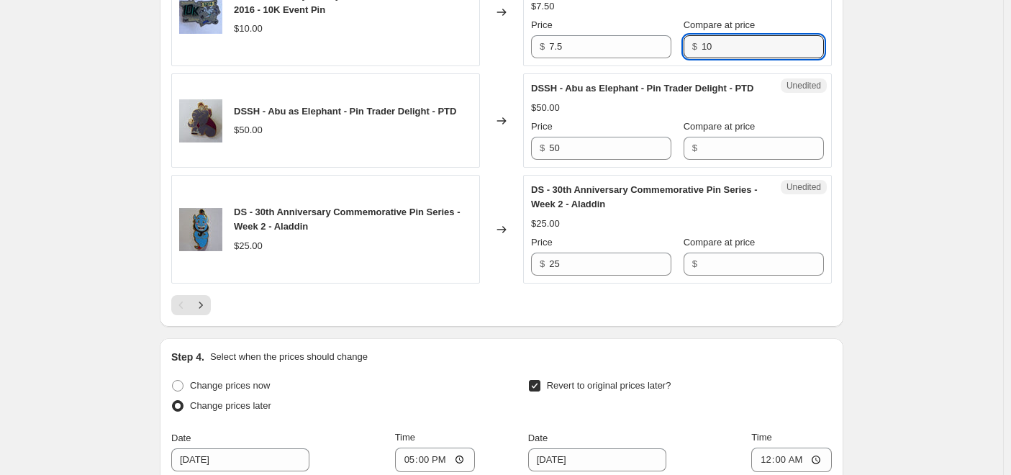
scroll to position [2661, 0]
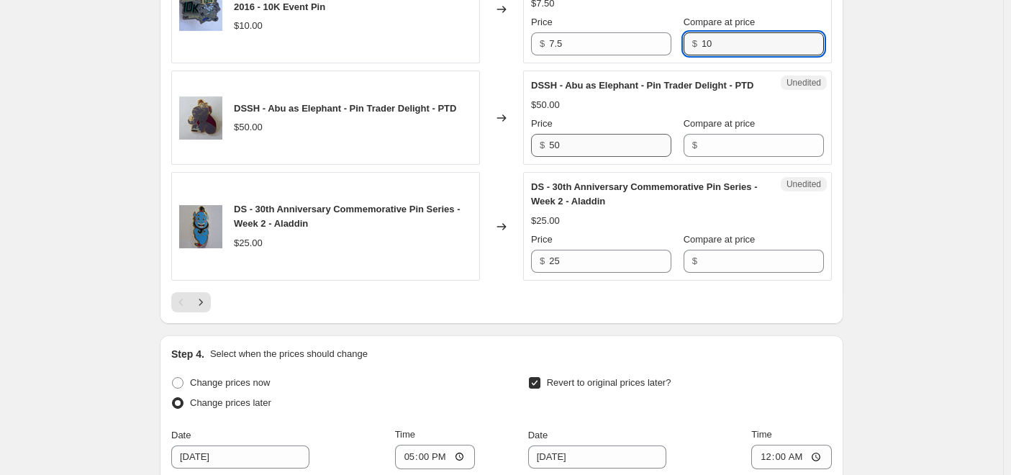
type input "10"
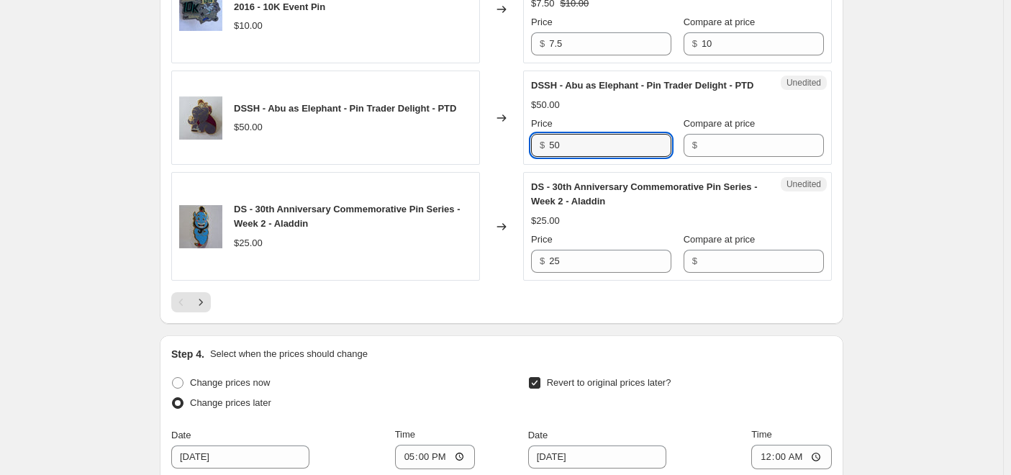
drag, startPoint x: 556, startPoint y: 193, endPoint x: 548, endPoint y: 201, distance: 11.2
click at [529, 165] on div "Unedited DSSH - Abu as Elephant - Pin Trader Delight - PTD $50.00 Price $ 50 Co…" at bounding box center [677, 117] width 309 height 94
type input "35"
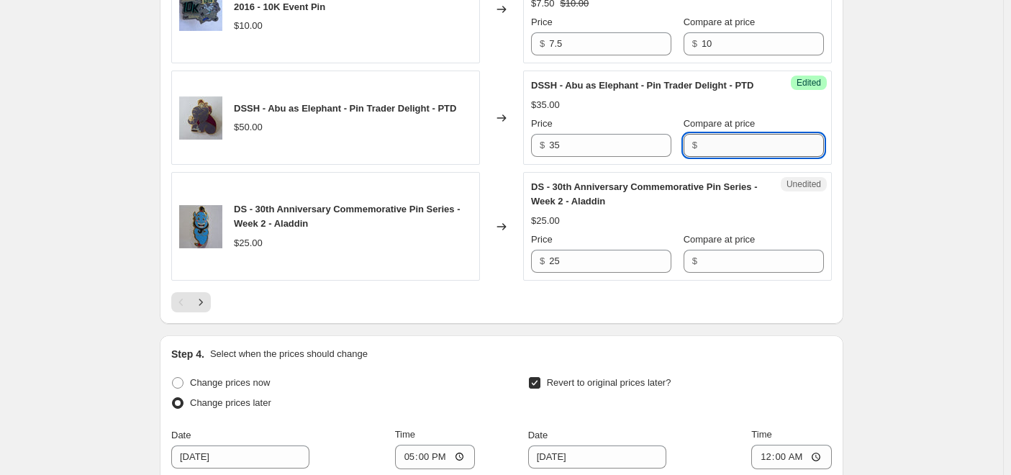
click at [701, 157] on input "Compare at price" at bounding box center [762, 145] width 122 height 23
type input "50"
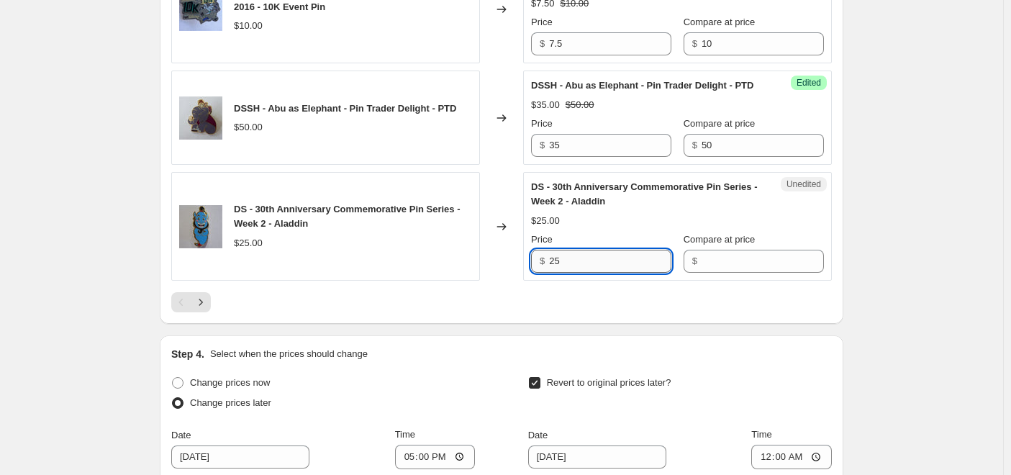
drag, startPoint x: 570, startPoint y: 313, endPoint x: 592, endPoint y: 330, distance: 27.6
click at [514, 281] on div "DS - 30th Anniversary Commemorative Pin Series - Week 2 - Aladdin $25.00 Change…" at bounding box center [501, 226] width 660 height 109
type input "15"
click at [755, 273] on input "Compare at price" at bounding box center [762, 261] width 122 height 23
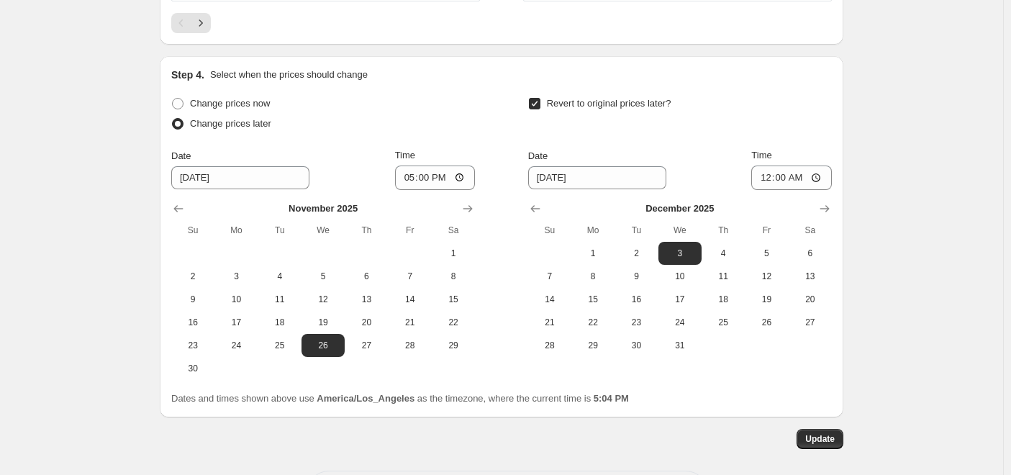
scroll to position [3060, 0]
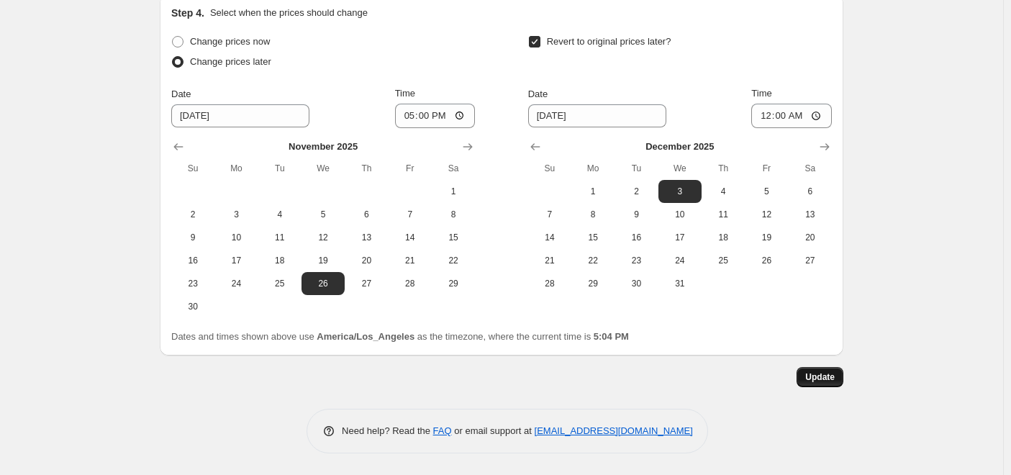
type input "25"
click at [758, 375] on span "Update" at bounding box center [819, 377] width 29 height 12
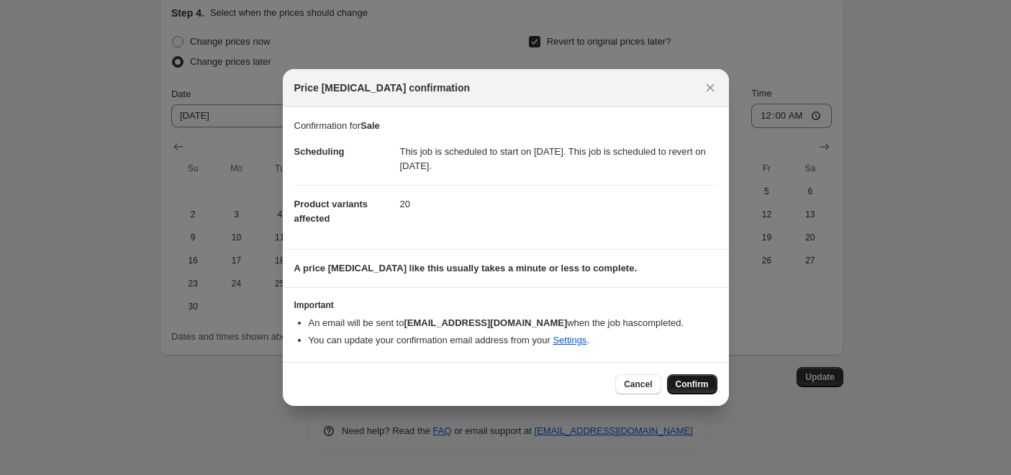
click at [704, 382] on span "Confirm" at bounding box center [691, 384] width 33 height 12
